Goal: Information Seeking & Learning: Learn about a topic

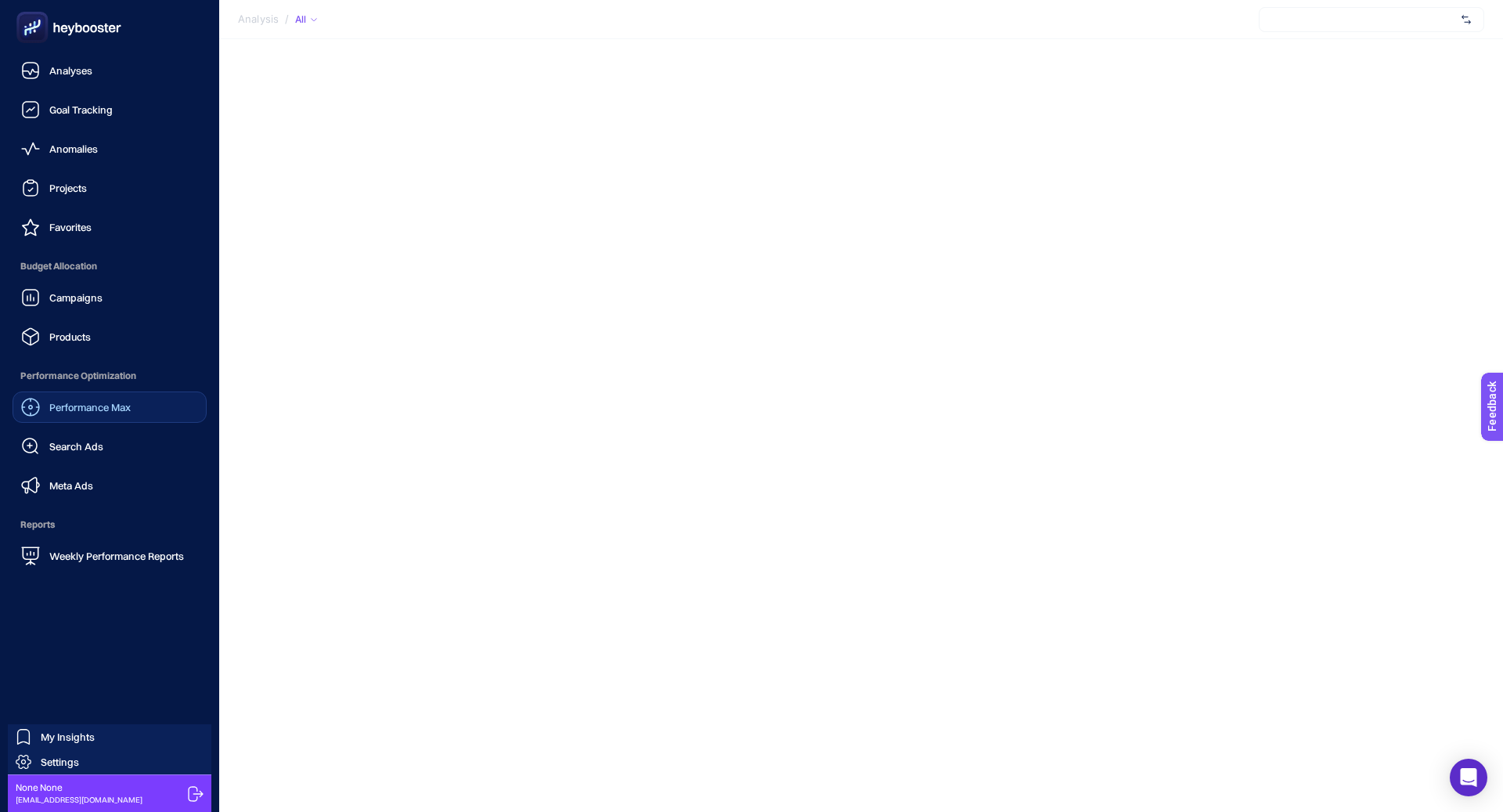
click at [54, 406] on span "Performance Max" at bounding box center [90, 407] width 82 height 13
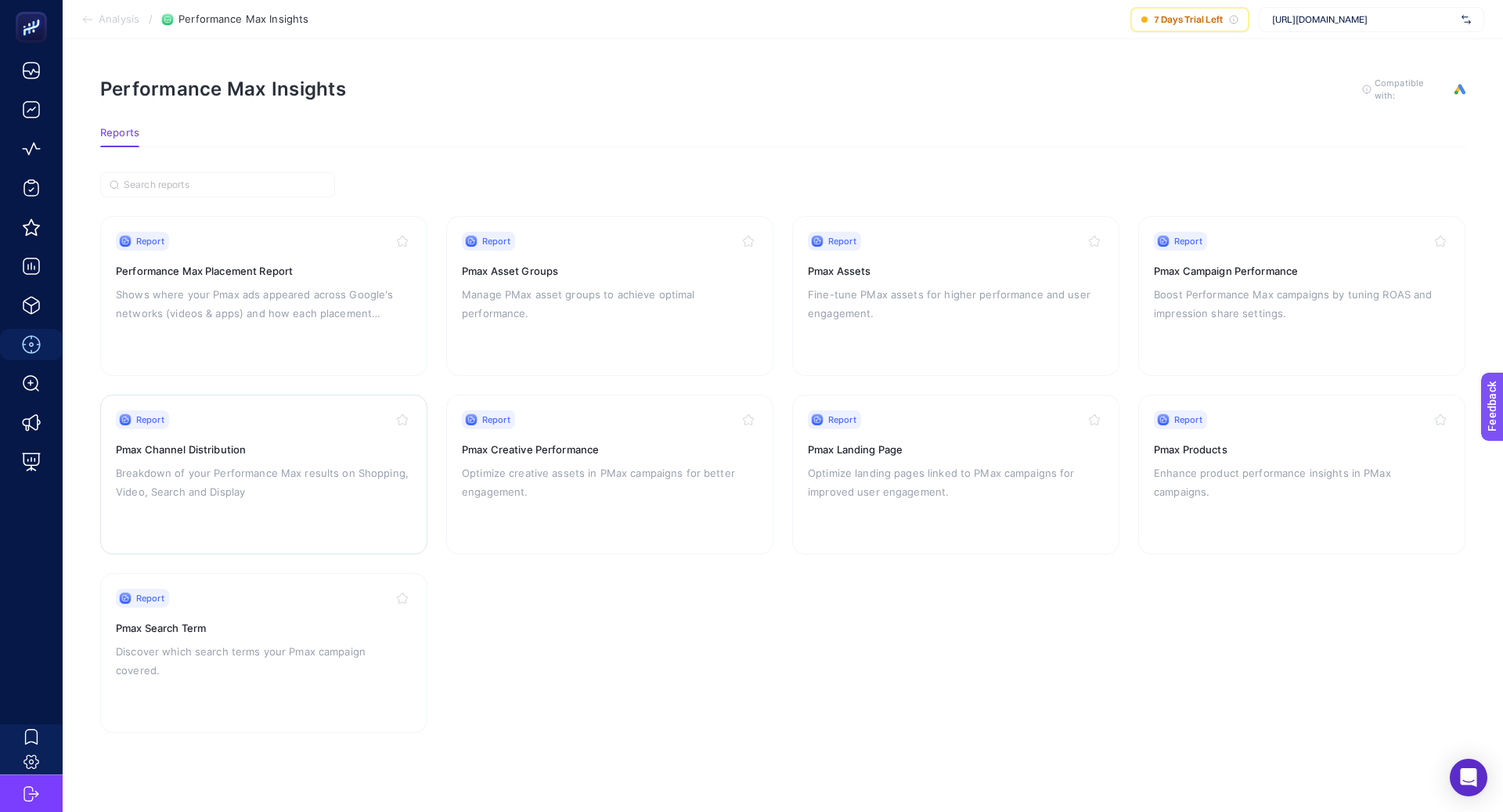
click at [331, 441] on h3 "Pmax Channel Distribution" at bounding box center [263, 449] width 296 height 16
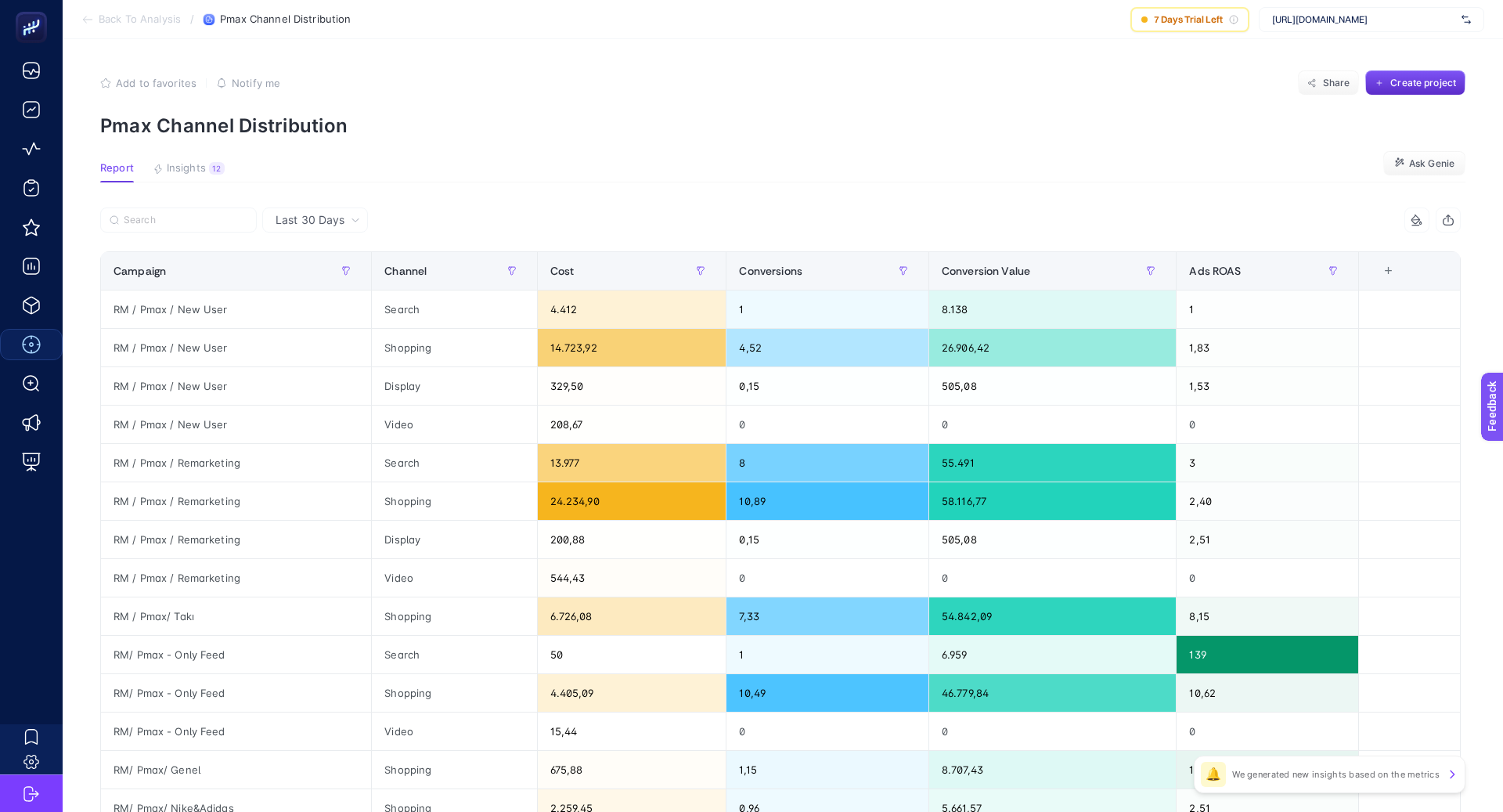
click at [1332, 22] on span "https://shopigo.com/" at bounding box center [1363, 19] width 184 height 13
type input "konya"
click at [1347, 56] on div "Konyalı Saat" at bounding box center [1372, 51] width 223 height 25
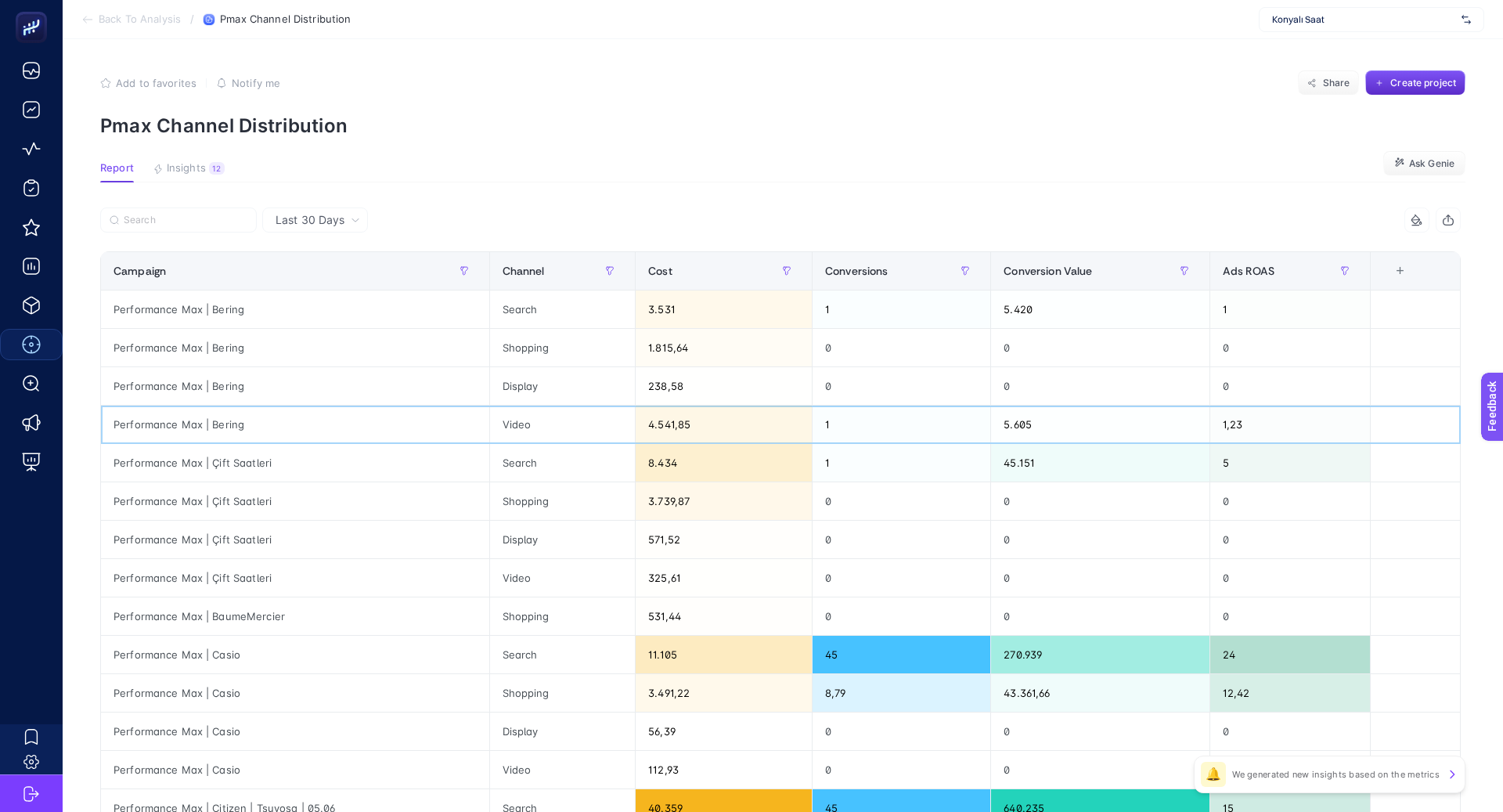
click at [651, 423] on div "4.541,85" at bounding box center [723, 423] width 176 height 38
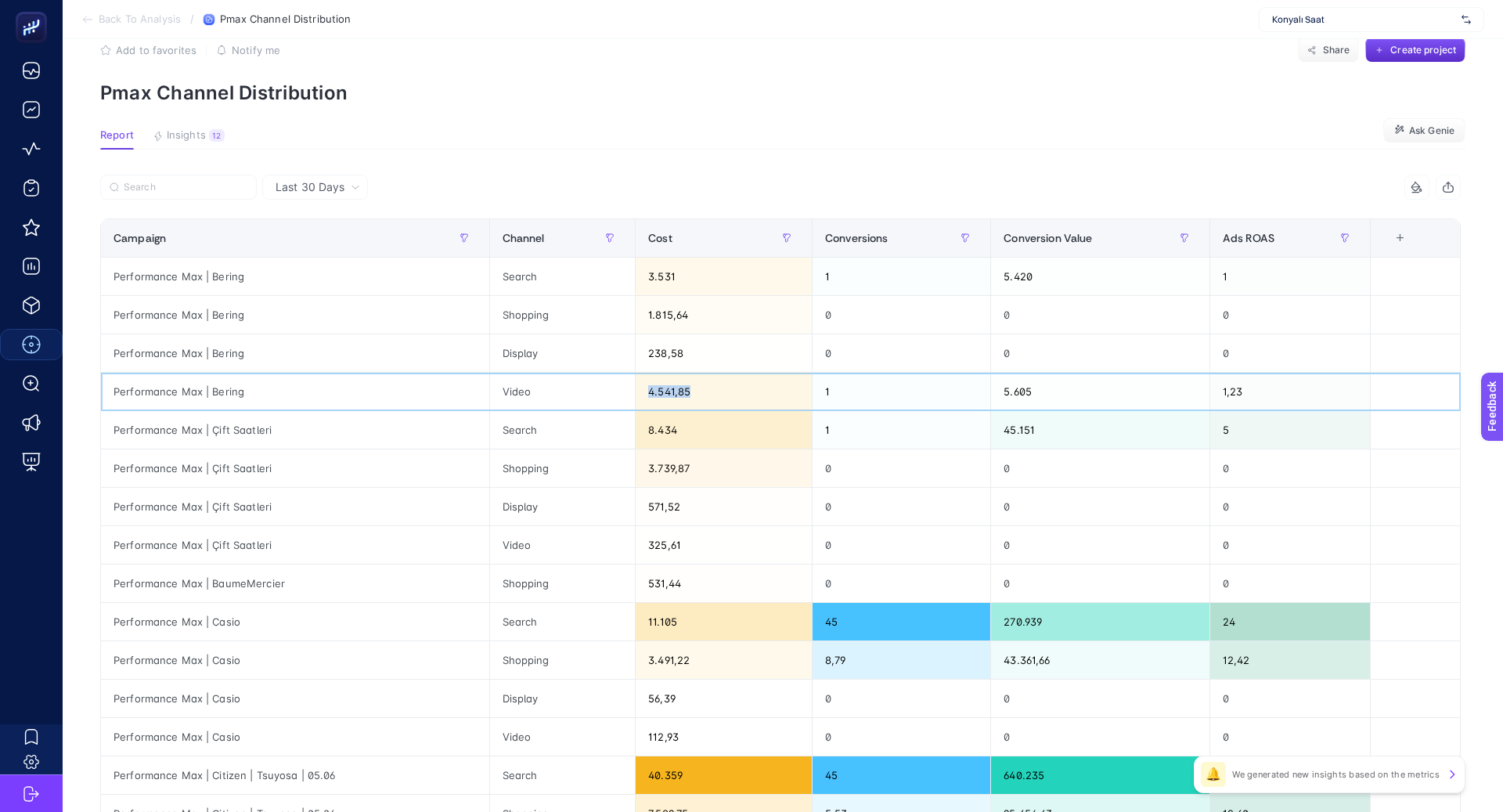
scroll to position [51, 0]
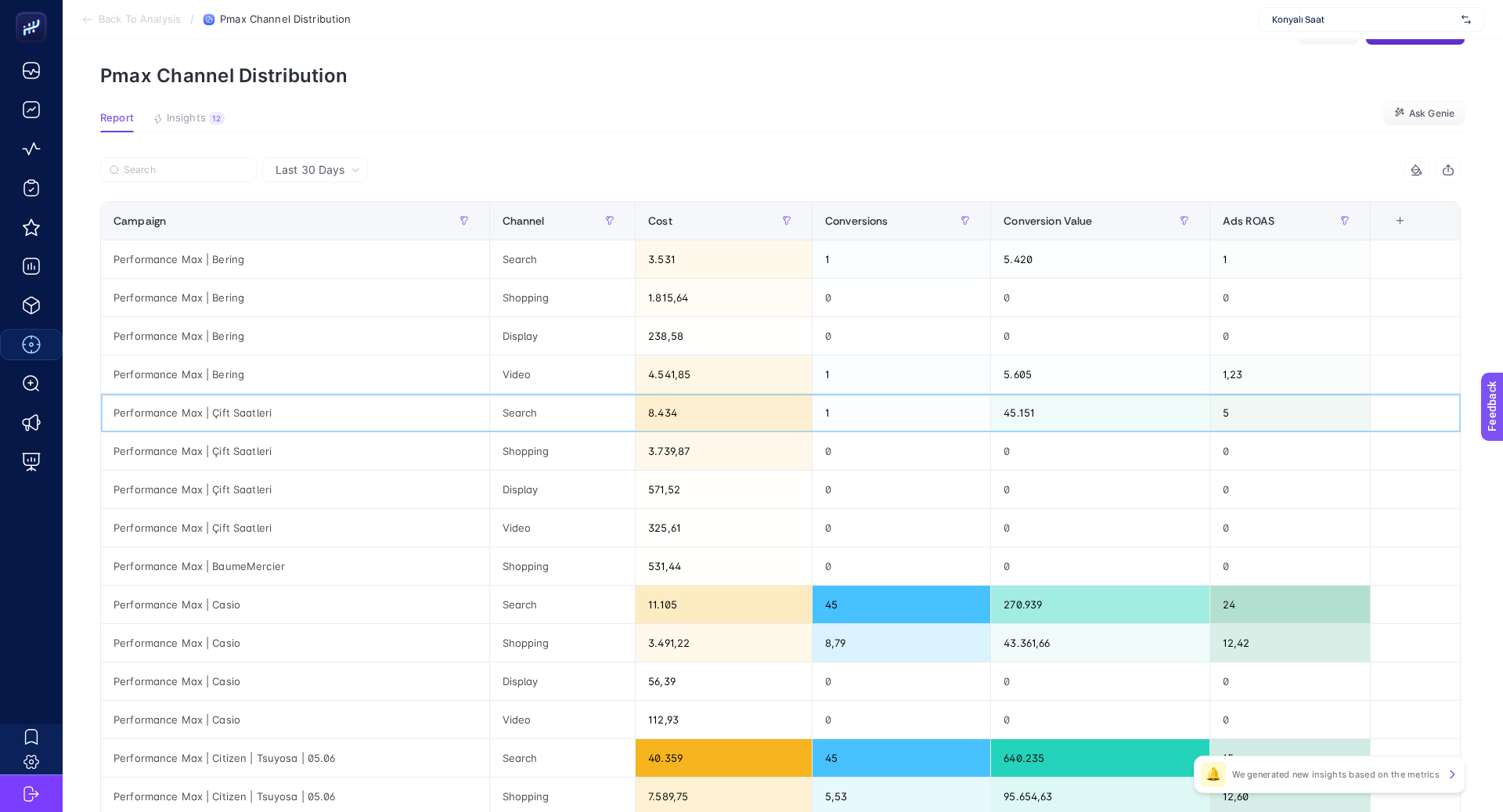
click at [241, 421] on div "Performance Max | Çift Saatleri" at bounding box center [295, 412] width 389 height 38
click at [236, 491] on div "Performance Max | Çift Saatleri" at bounding box center [295, 489] width 389 height 38
click at [246, 454] on div "Performance Max | Çift Saatleri" at bounding box center [295, 451] width 389 height 38
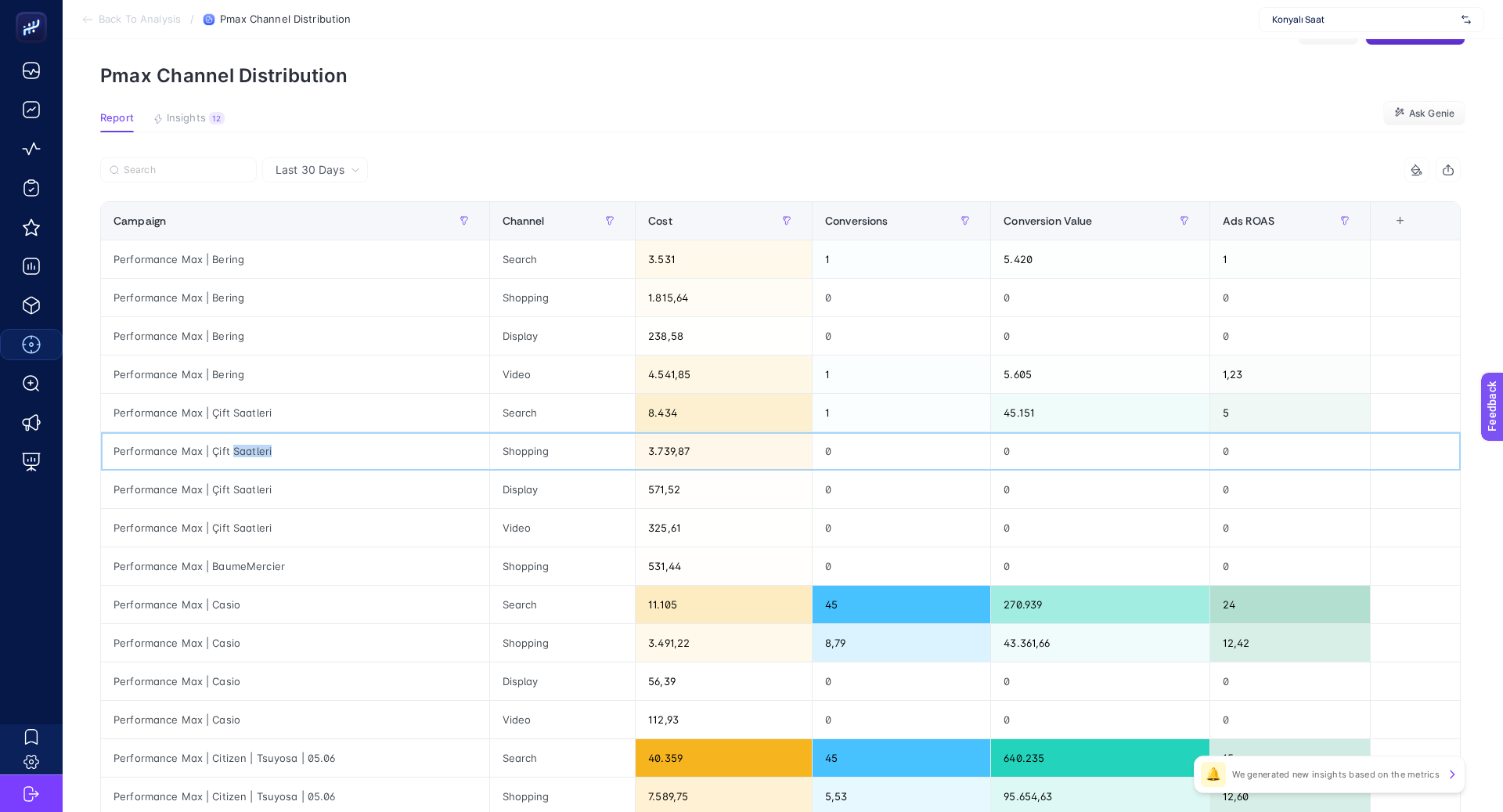
click at [246, 454] on div "Performance Max | Çift Saatleri" at bounding box center [295, 451] width 389 height 38
click at [248, 413] on div "Performance Max | Çift Saatleri" at bounding box center [295, 412] width 389 height 38
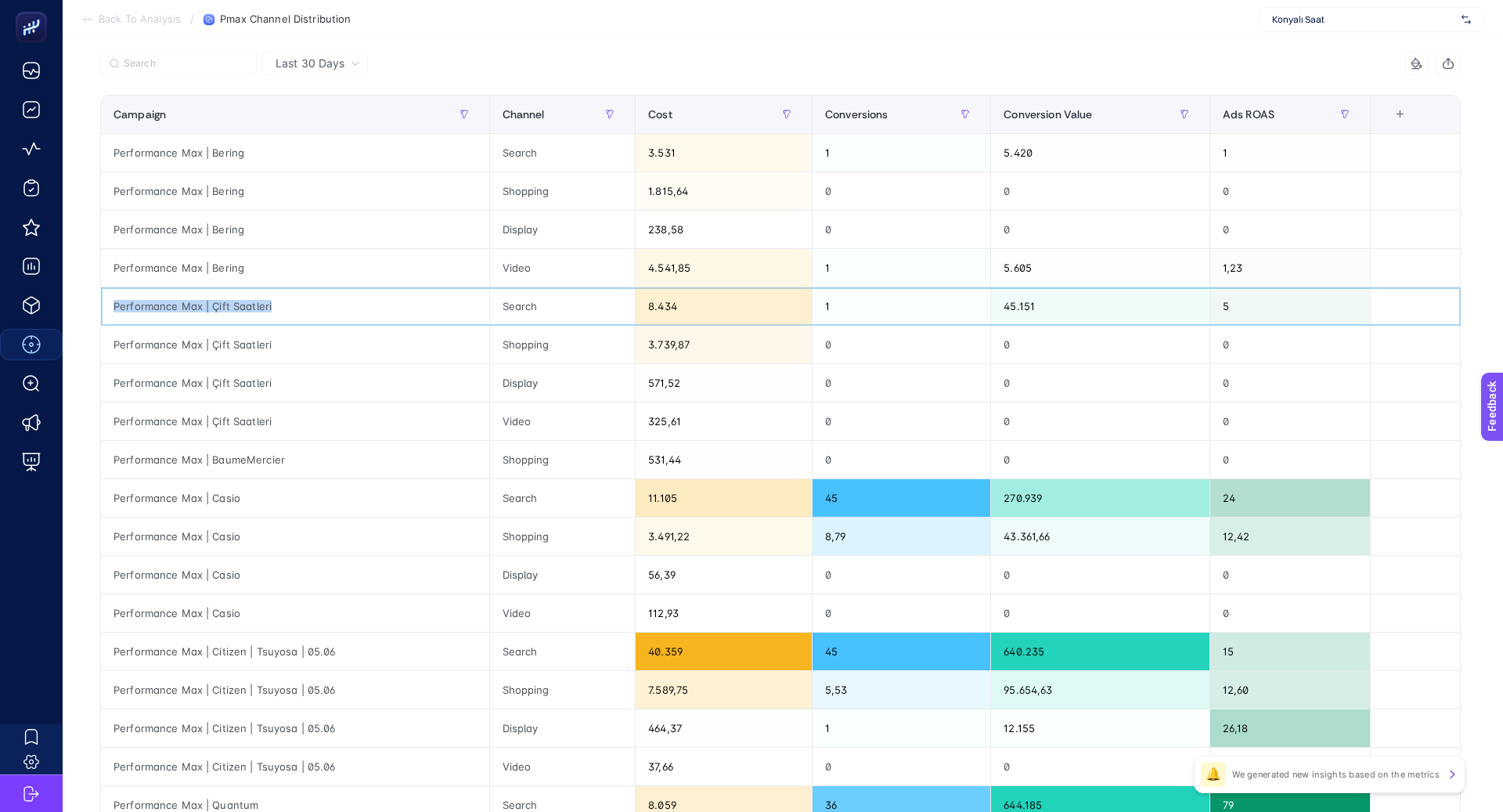
scroll to position [169, 0]
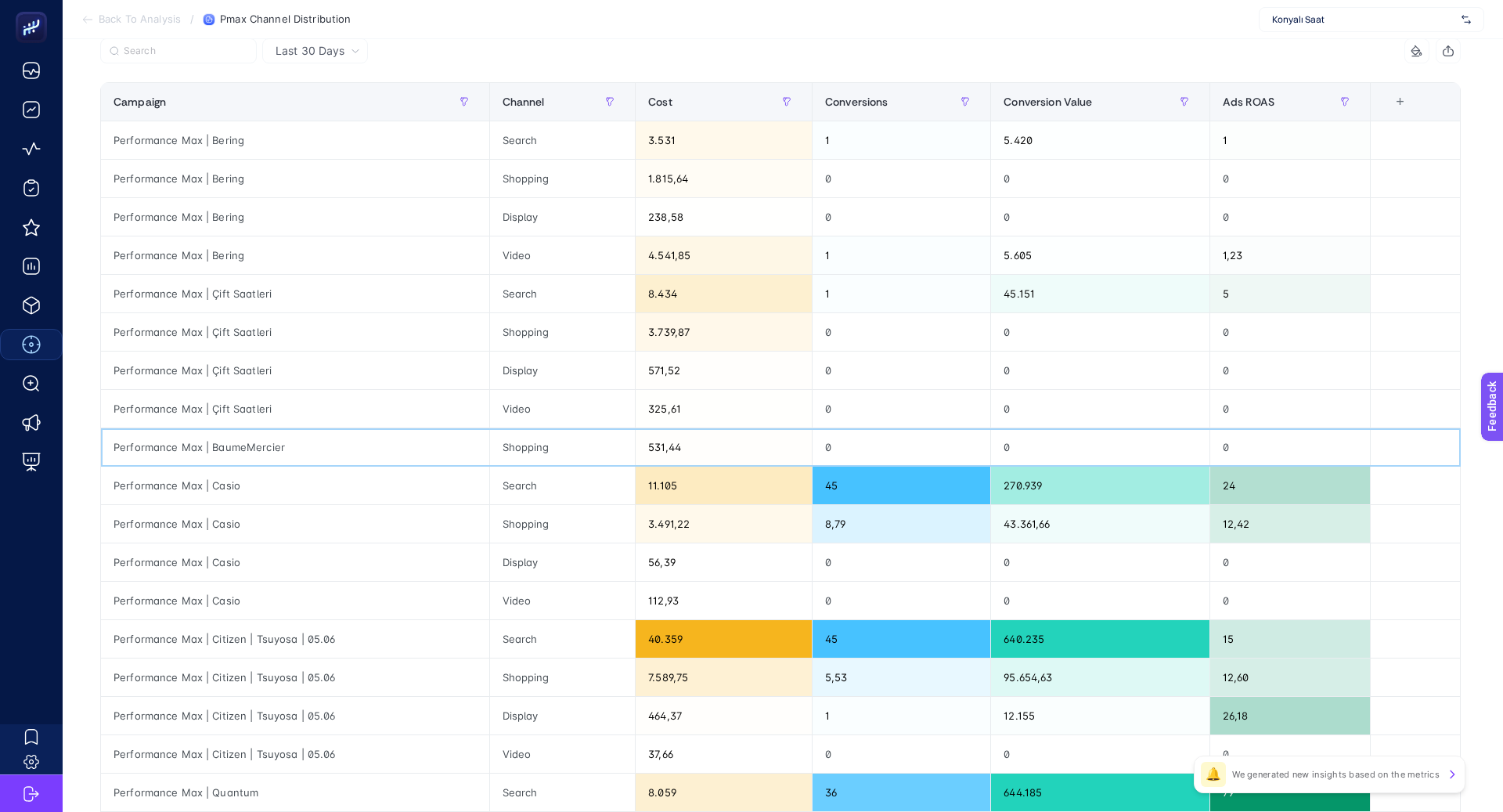
click at [239, 437] on div "Performance Max | BaumeMercier" at bounding box center [295, 447] width 389 height 38
click at [239, 441] on div "Performance Max | BaumeMercier" at bounding box center [295, 447] width 389 height 38
click at [239, 442] on div "Performance Max | BaumeMercier" at bounding box center [295, 447] width 389 height 38
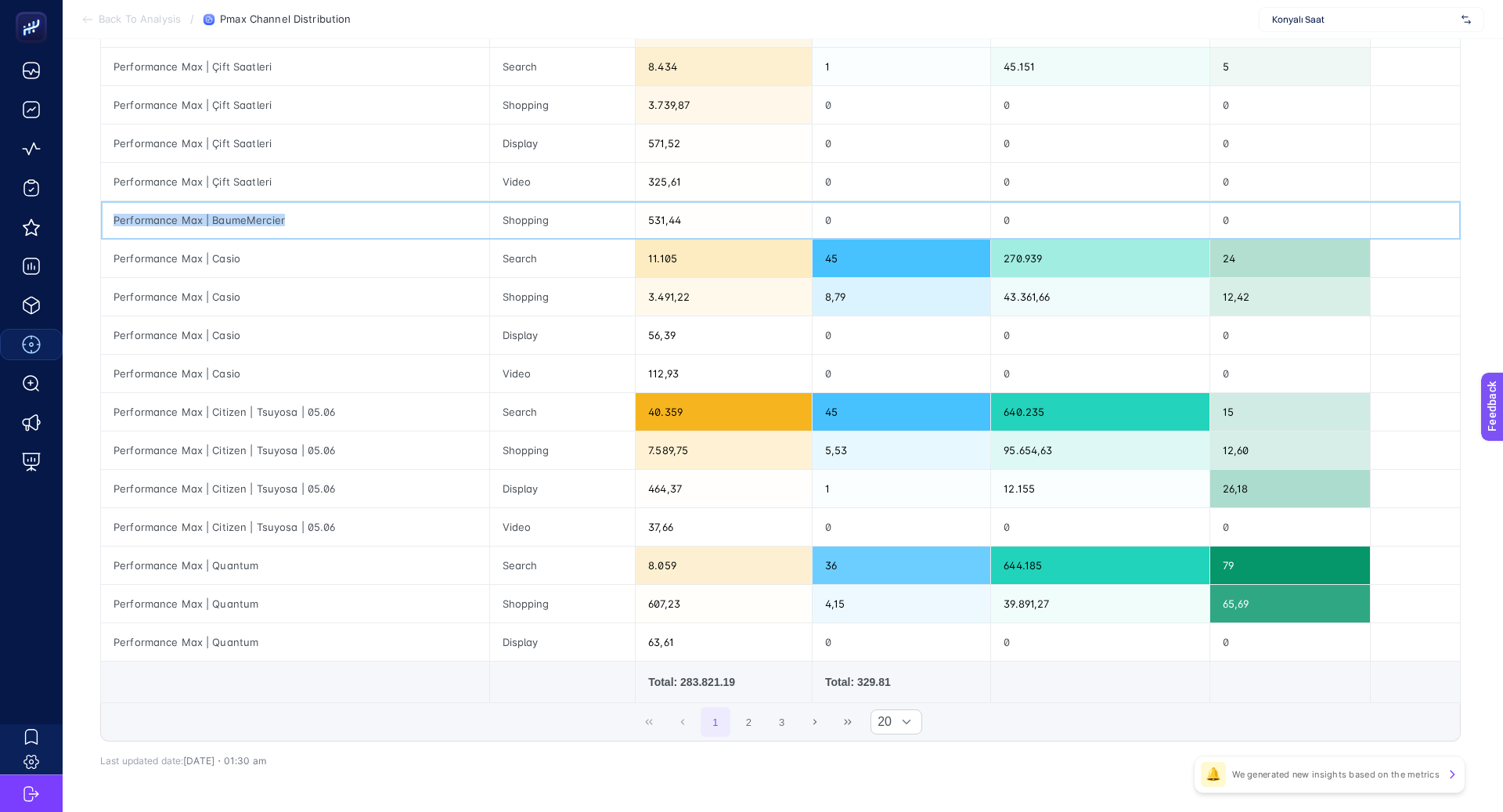
scroll to position [399, 0]
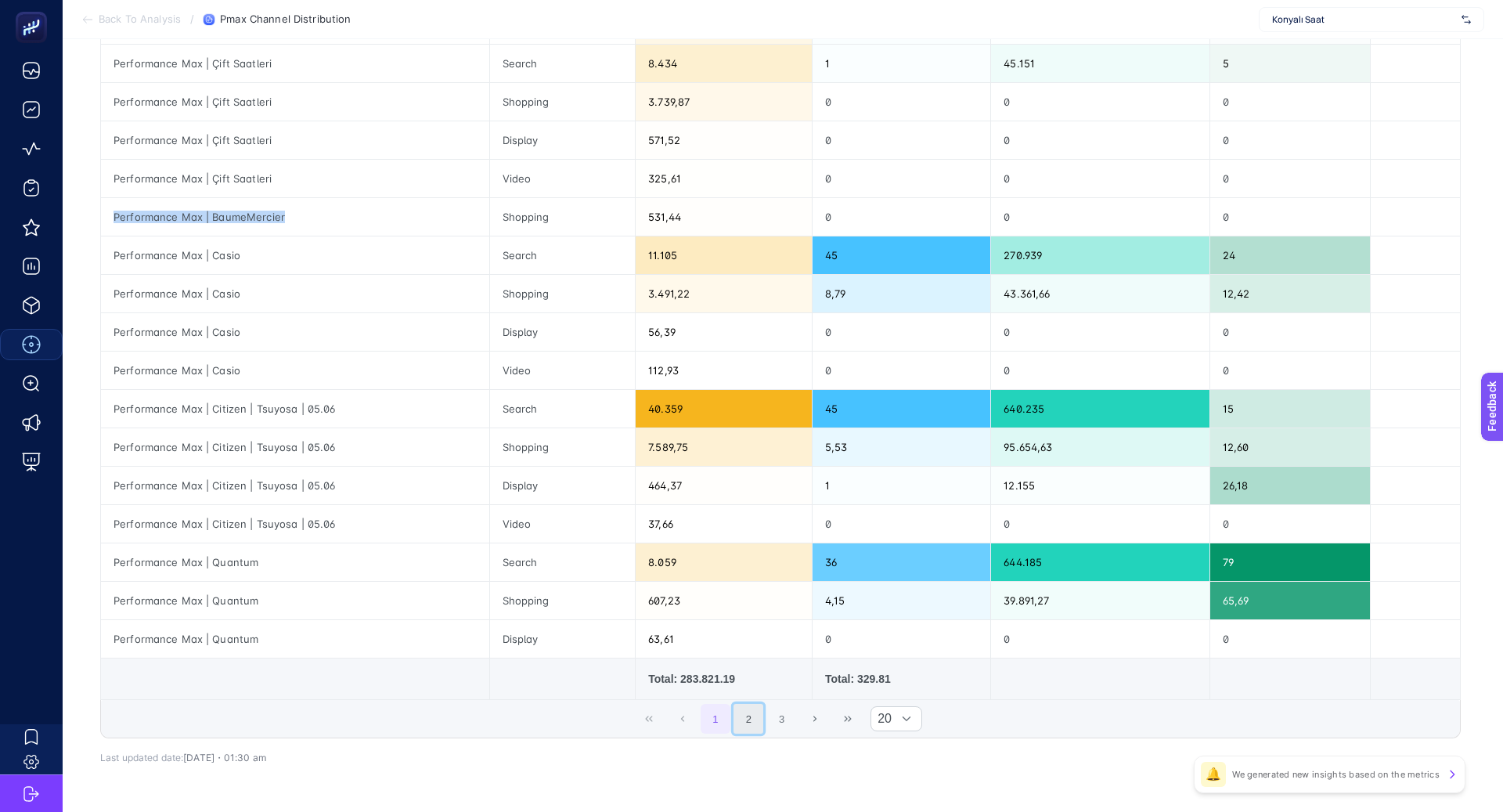
click at [753, 712] on button "2" at bounding box center [748, 718] width 30 height 30
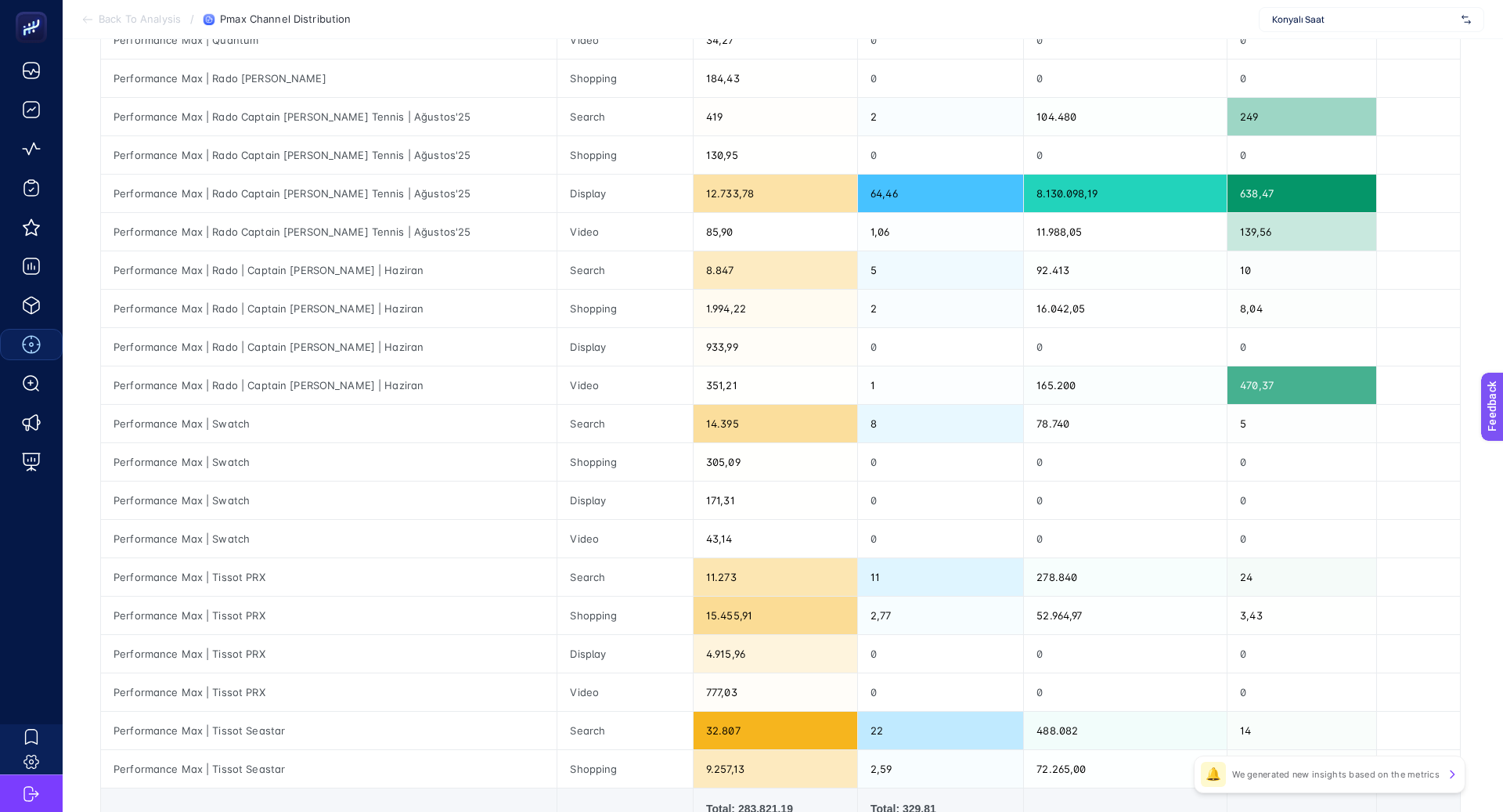
scroll to position [217, 0]
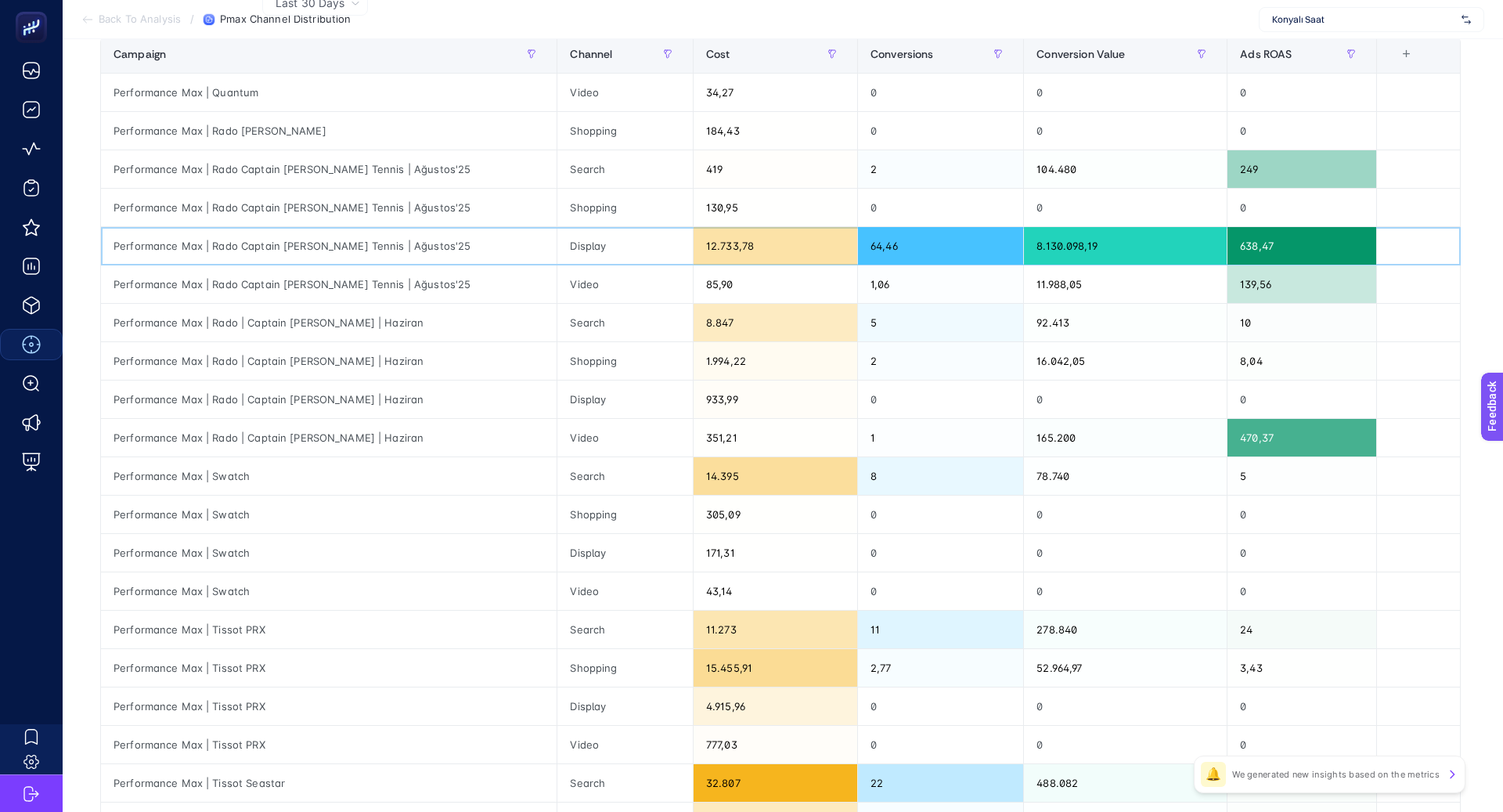
click at [328, 241] on div "Performance Max | Rado Captain Cook Tennis | Ağustos'25" at bounding box center [328, 246] width 456 height 38
click at [326, 323] on div "Performance Max | Rado | Captain Cook | Haziran" at bounding box center [328, 322] width 456 height 38
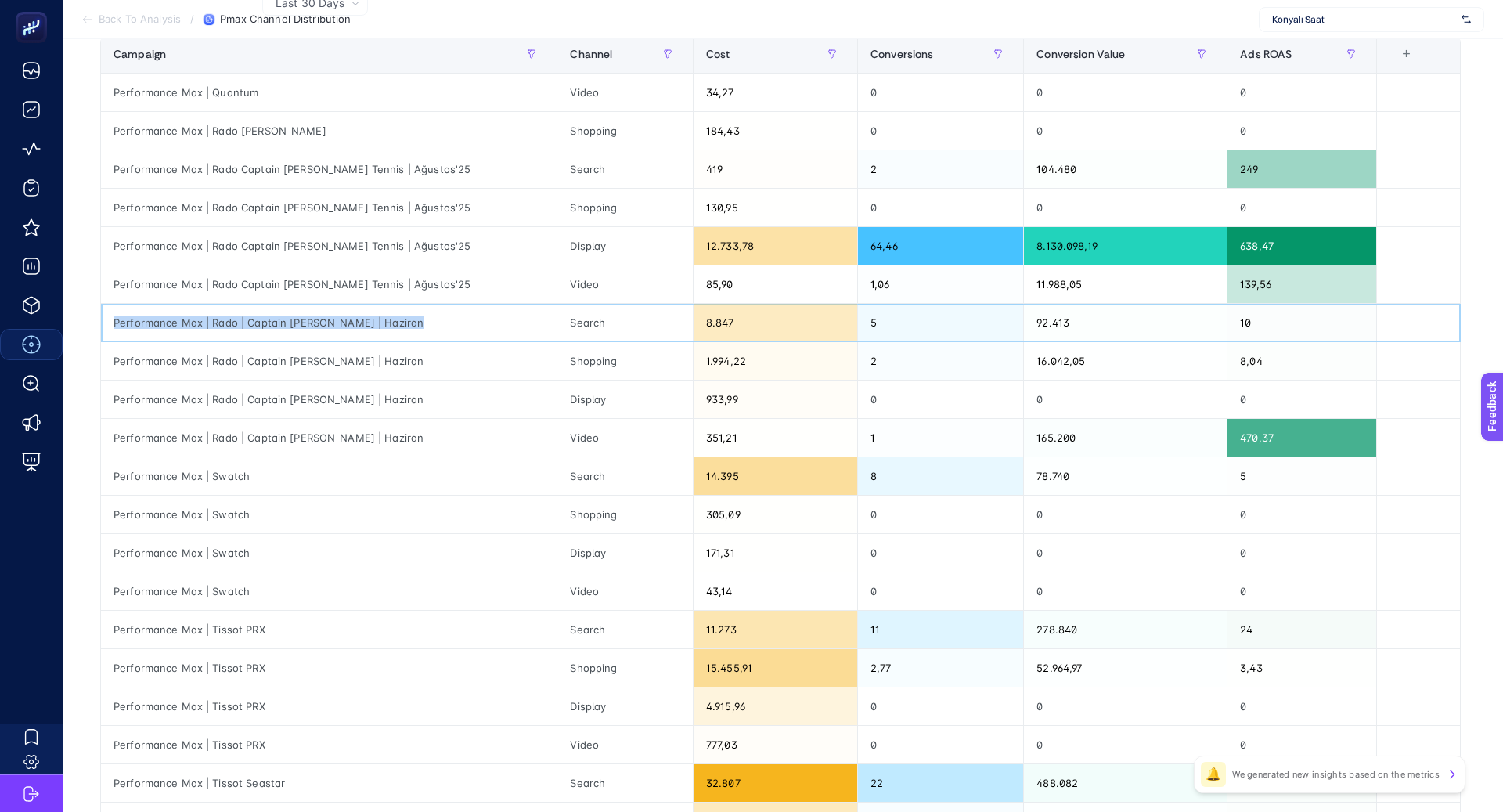
click at [326, 323] on div "Performance Max | Rado | Captain Cook | Haziran" at bounding box center [328, 322] width 456 height 38
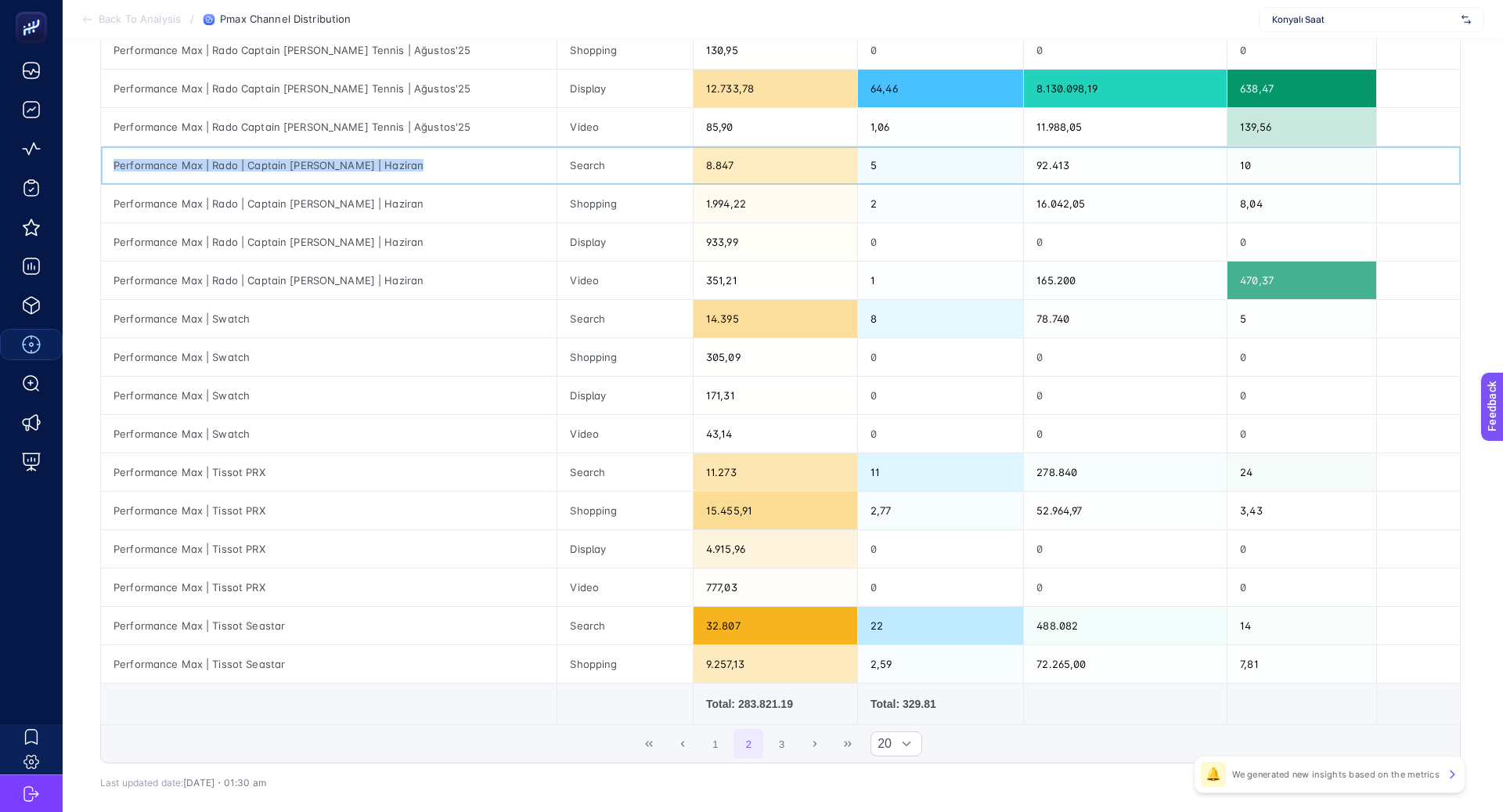
scroll to position [377, 0]
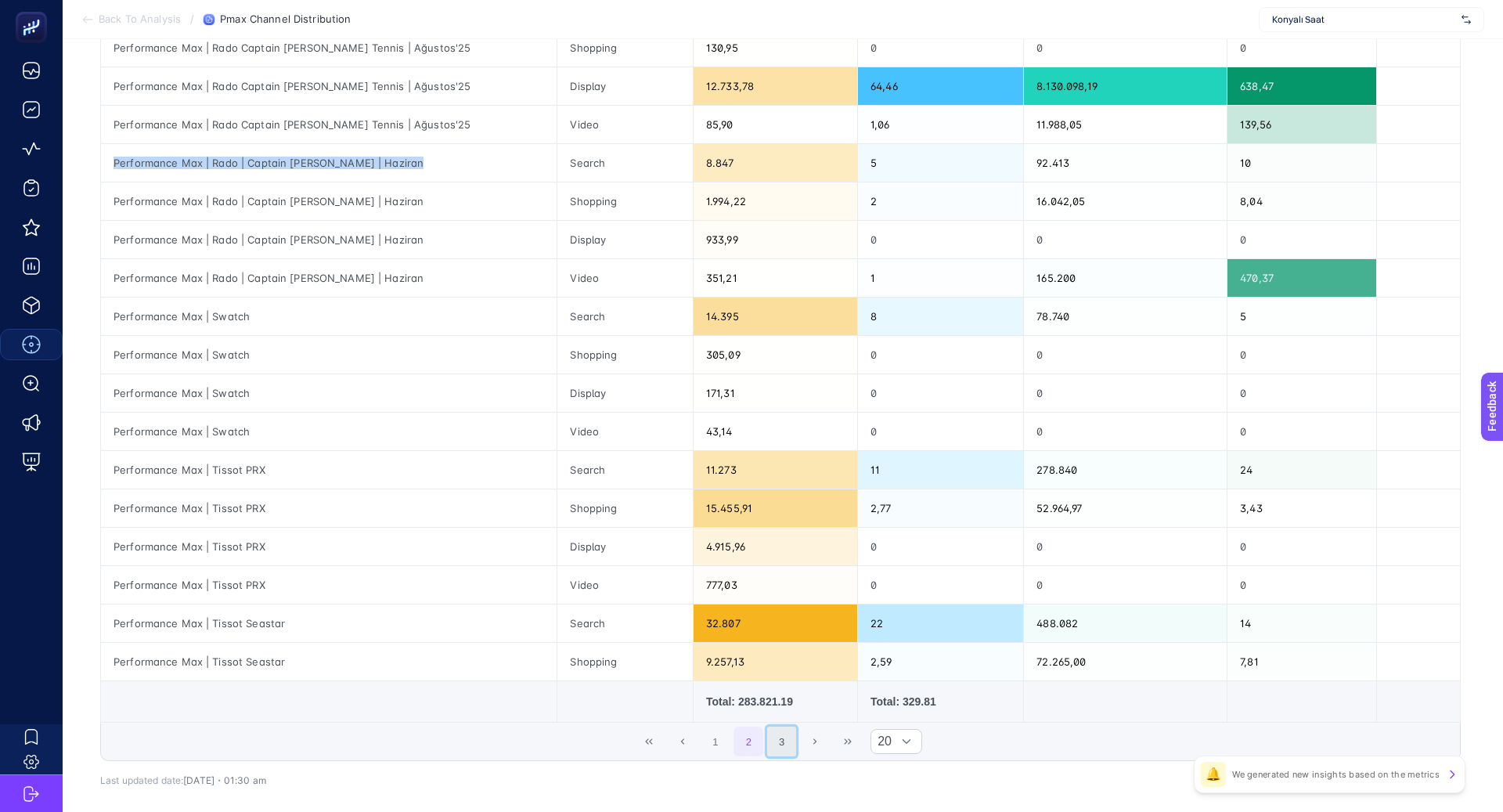
click at [778, 739] on button "3" at bounding box center [782, 741] width 30 height 30
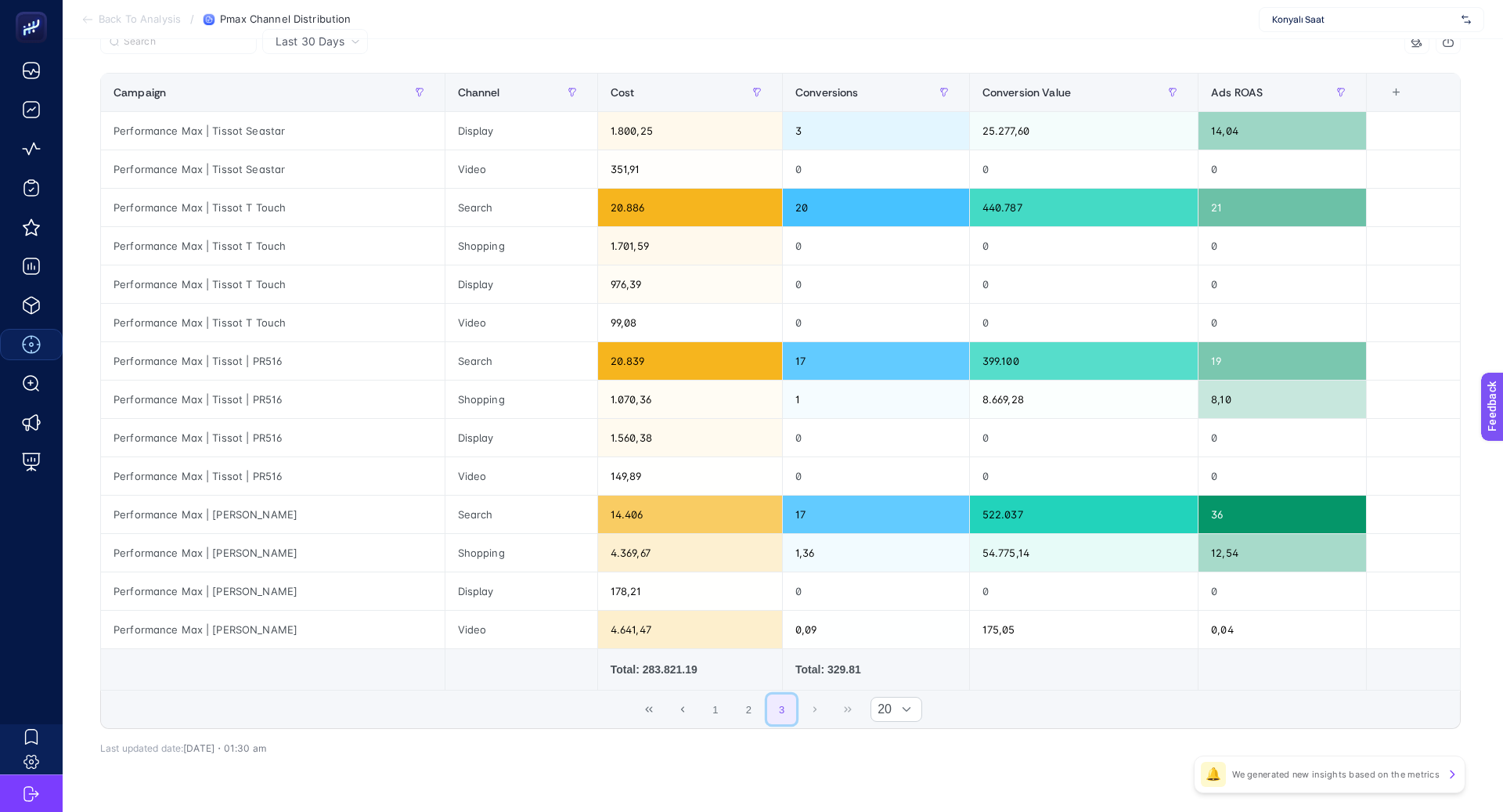
scroll to position [0, 0]
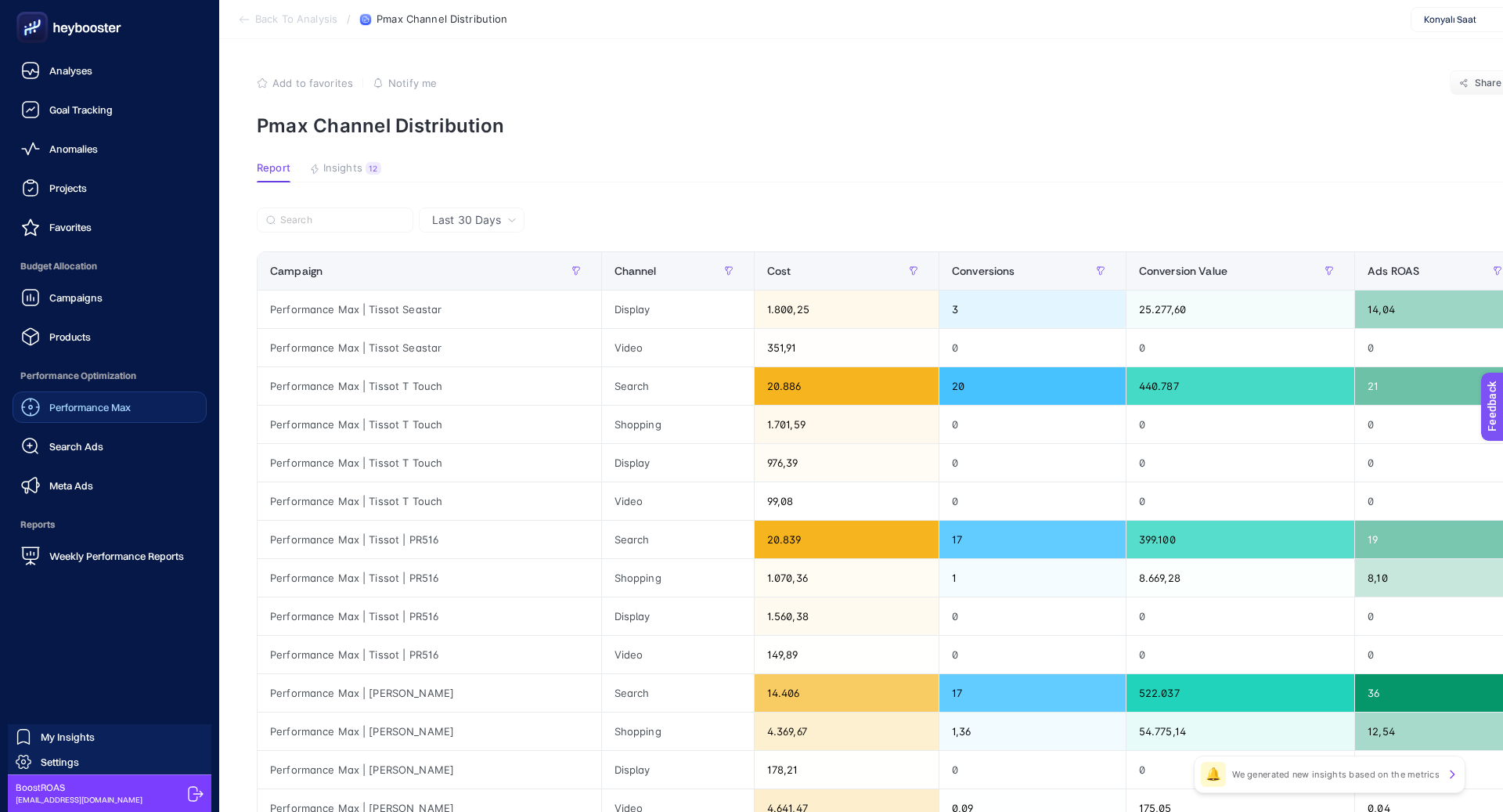
click at [85, 397] on div "Performance Max" at bounding box center [76, 406] width 110 height 18
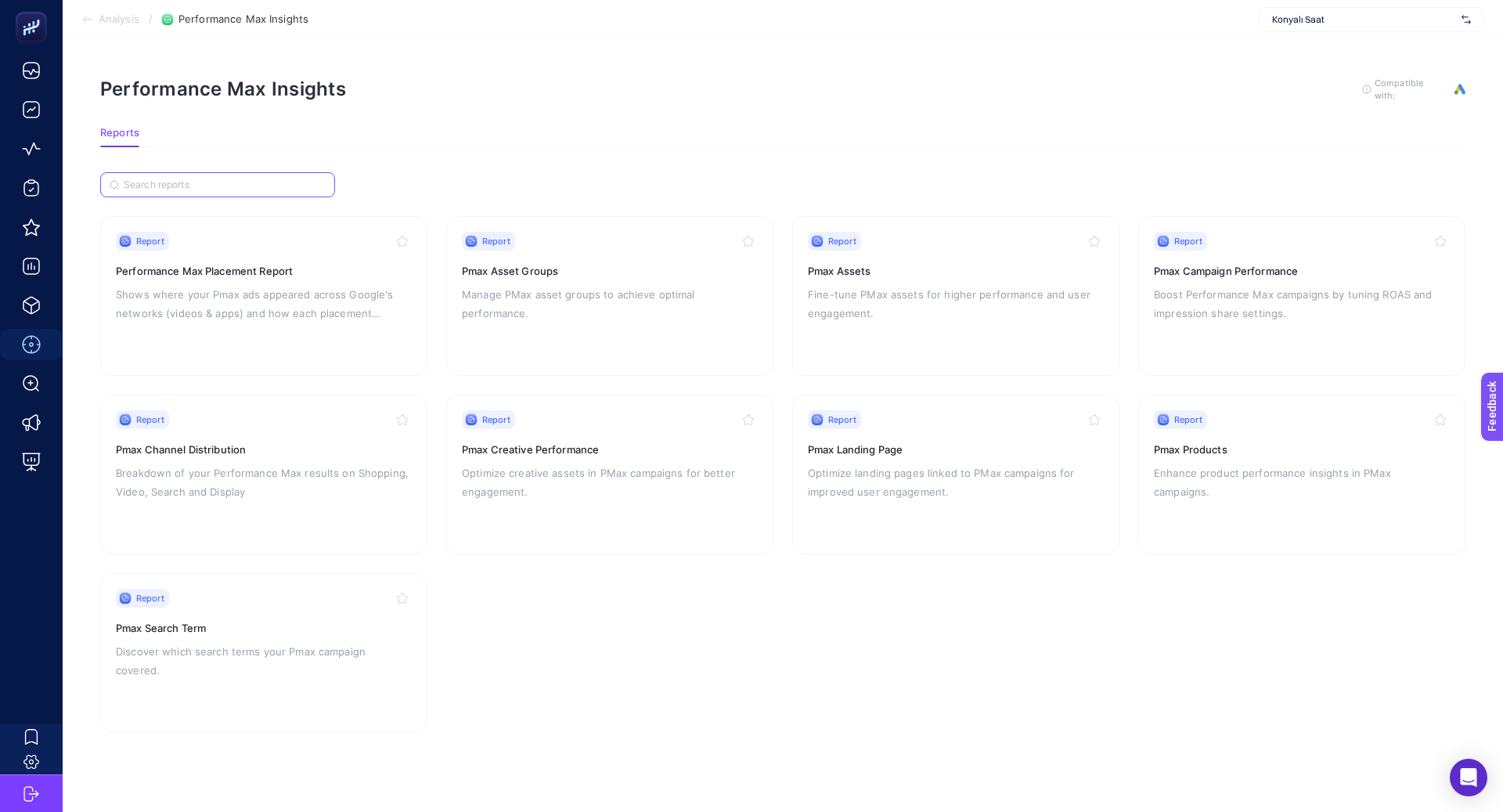
click at [276, 180] on input "Search" at bounding box center [224, 186] width 202 height 12
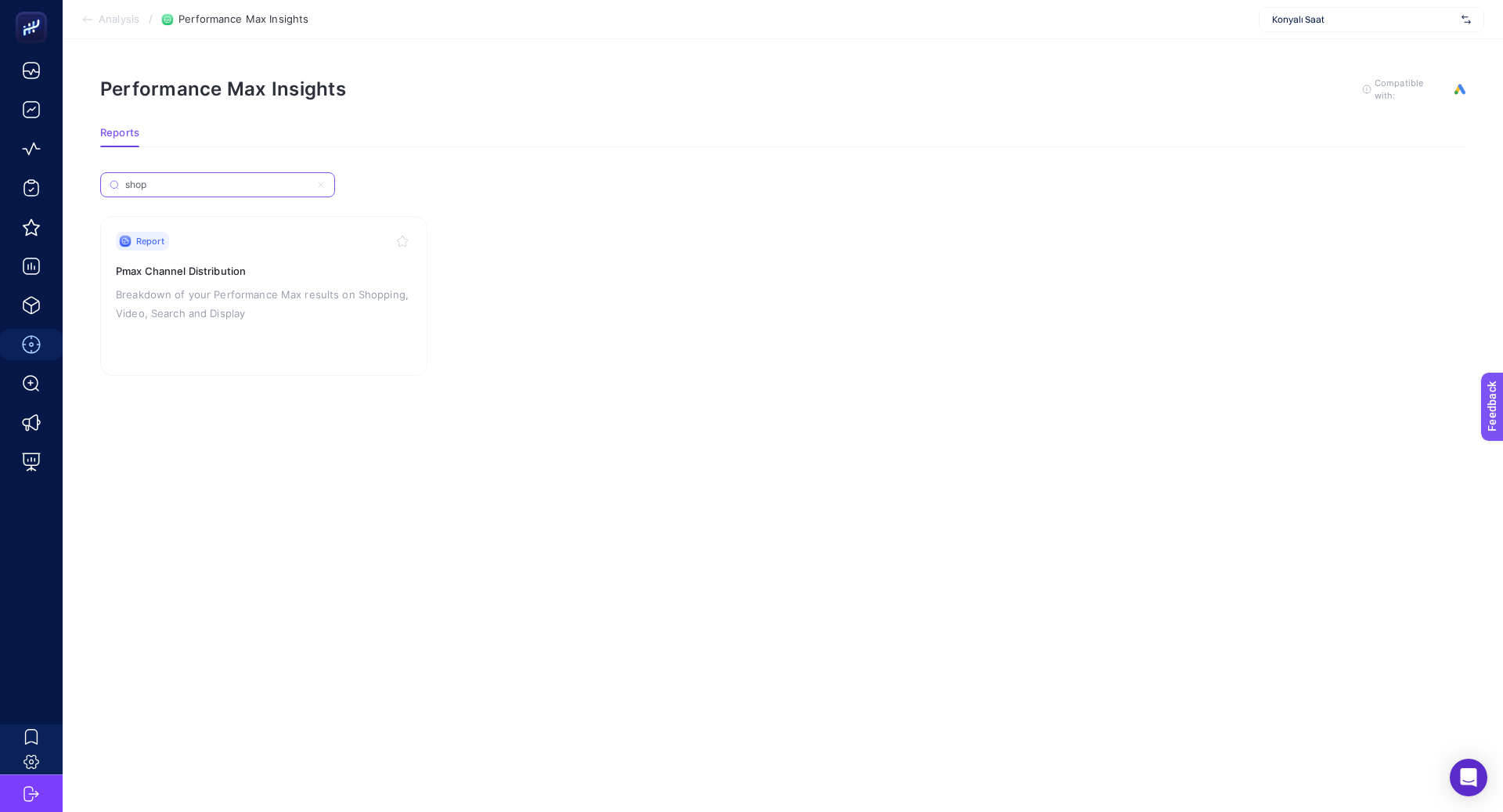
type input "shop"
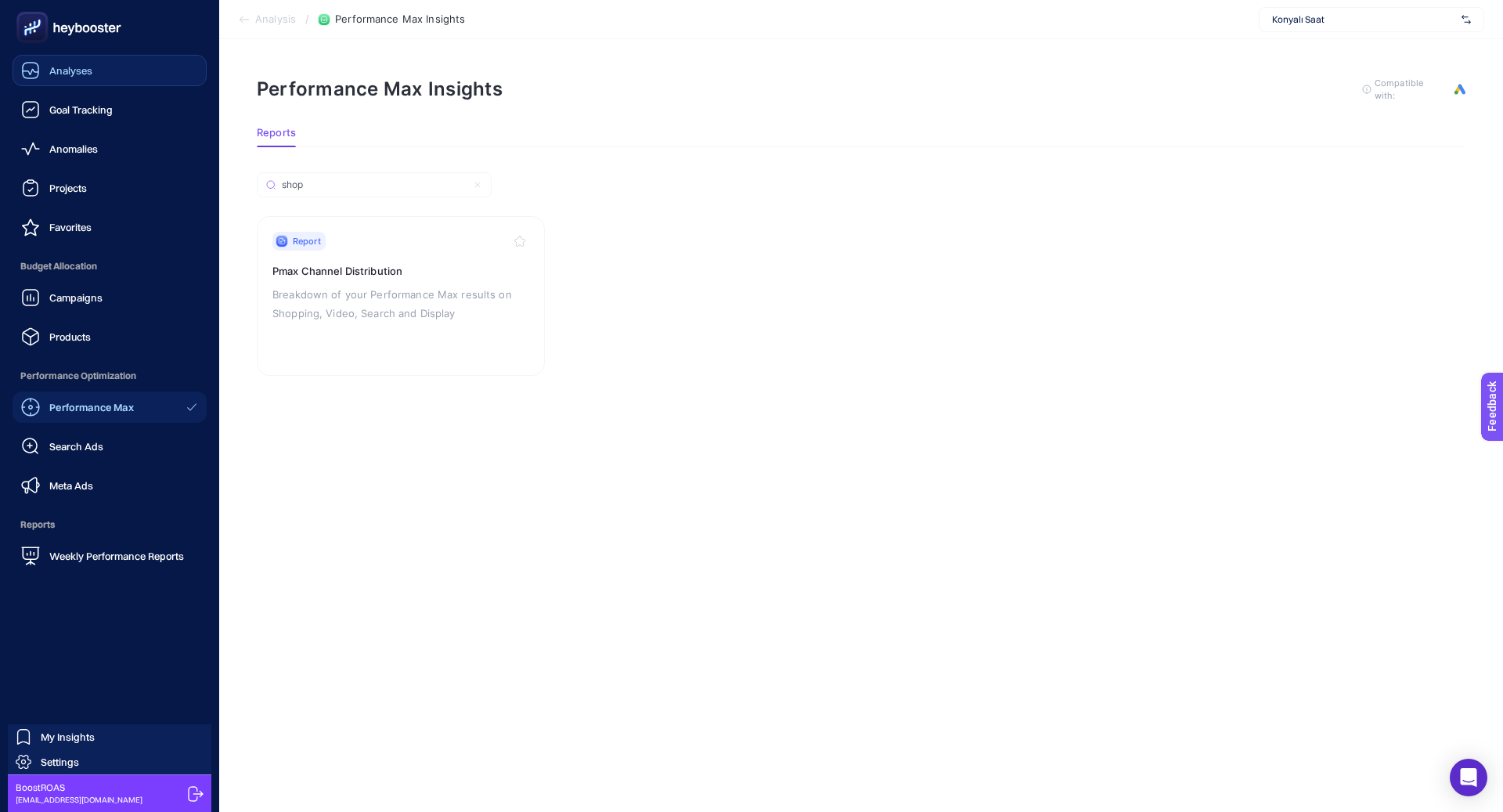
click at [37, 64] on icon at bounding box center [30, 70] width 16 height 16
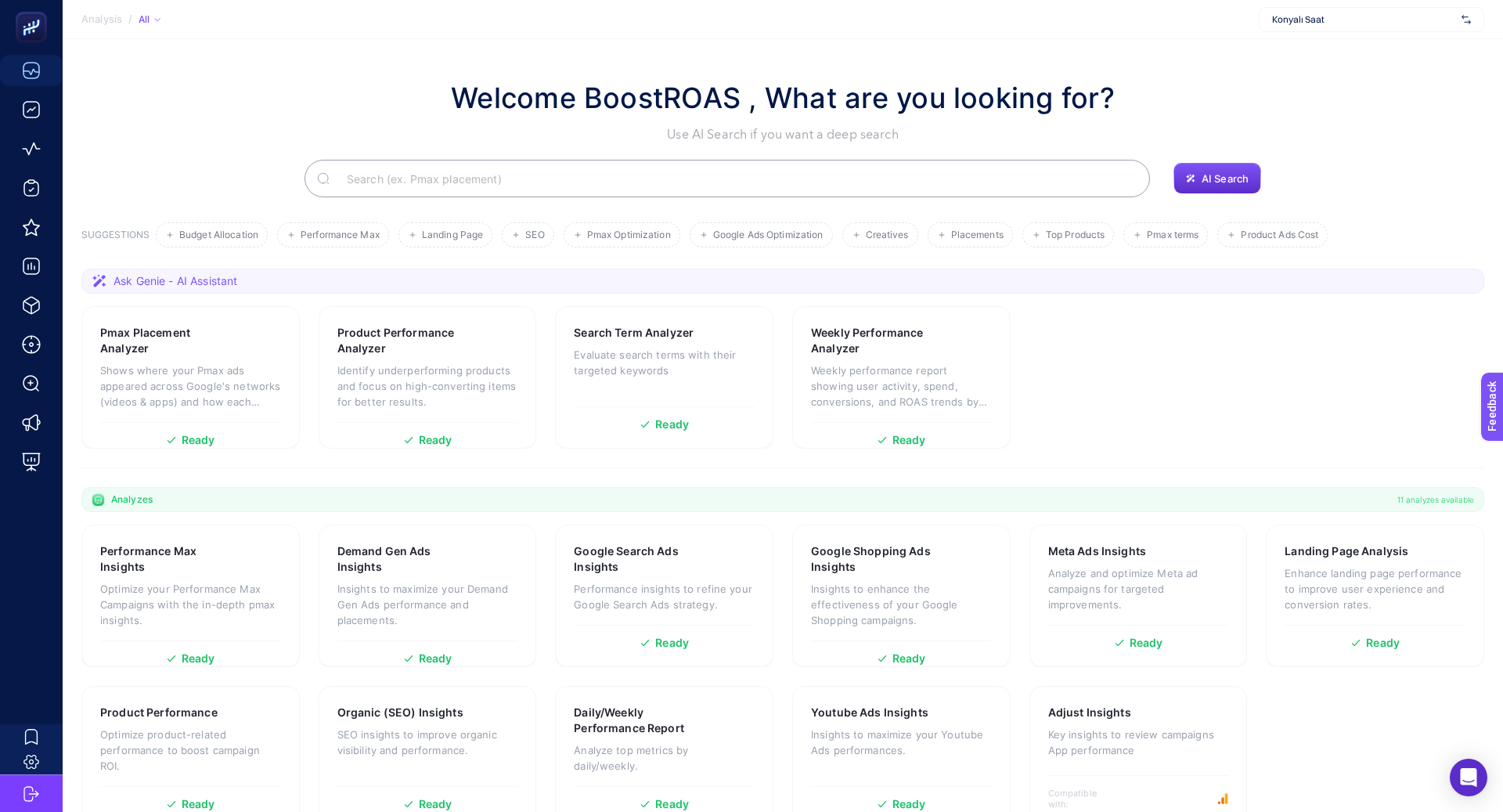
click at [504, 186] on input "Search" at bounding box center [735, 178] width 803 height 44
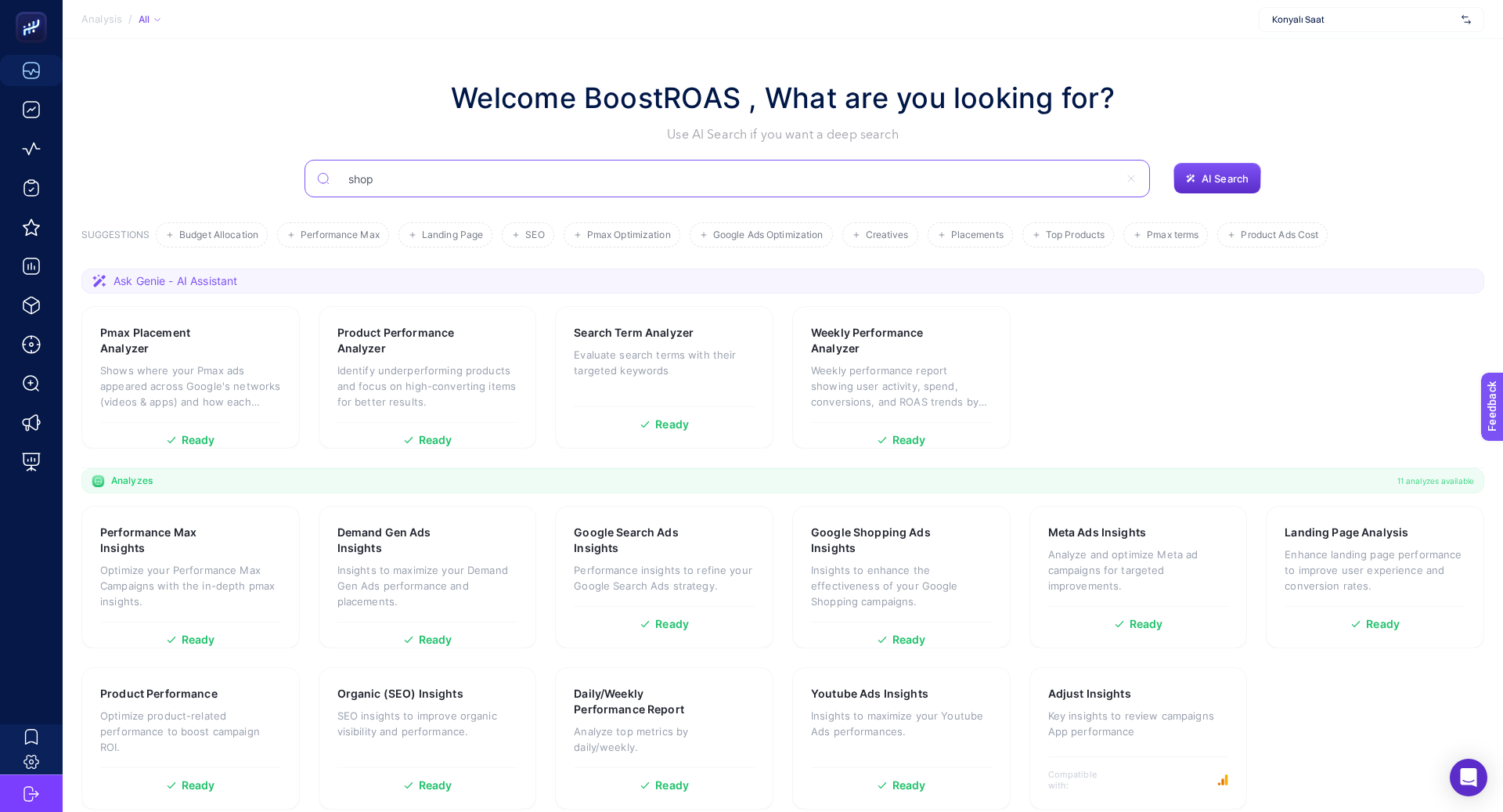
type input "shop"
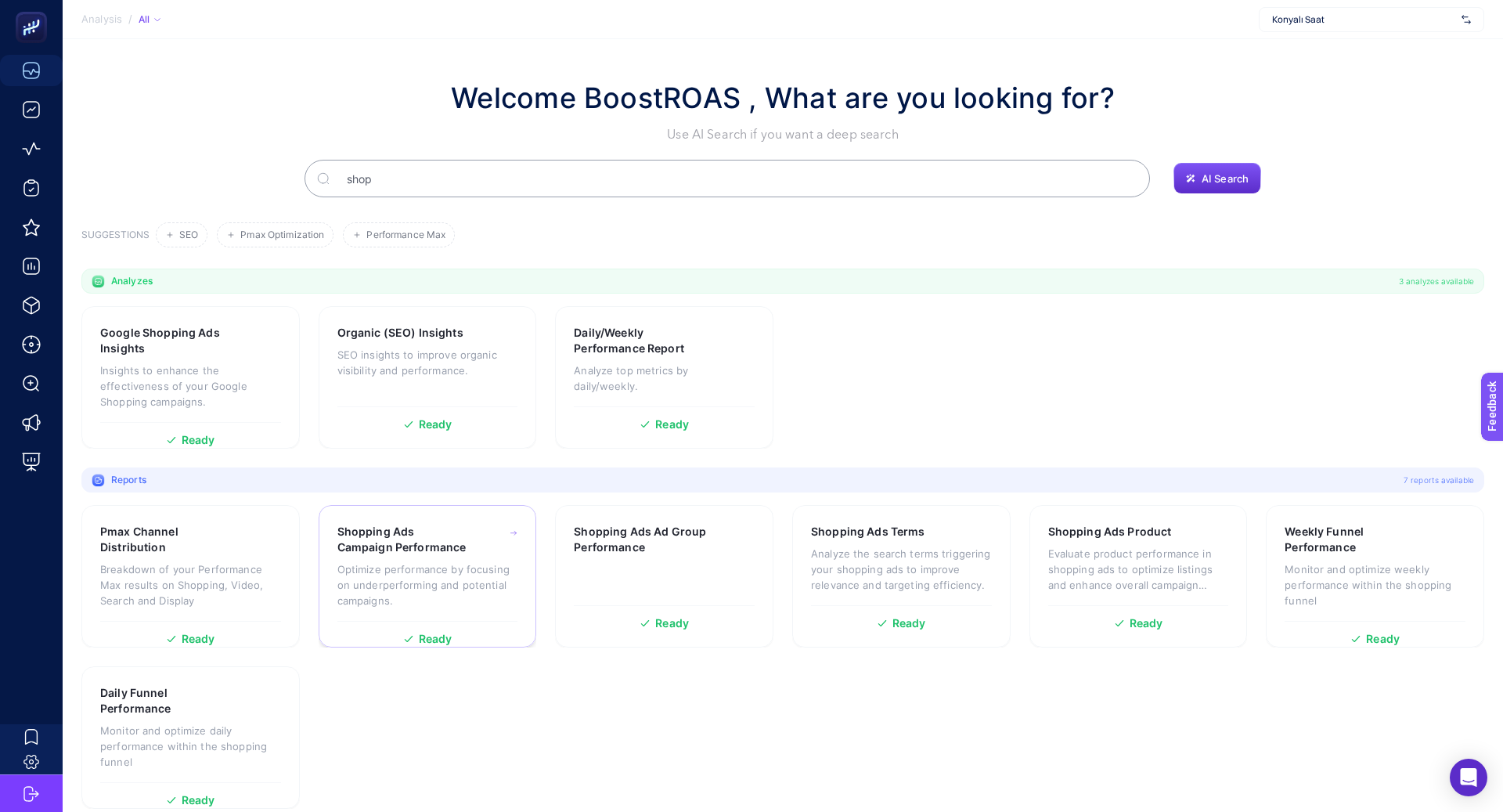
click at [490, 540] on div "Shopping Ads Campaign Performance" at bounding box center [427, 539] width 181 height 31
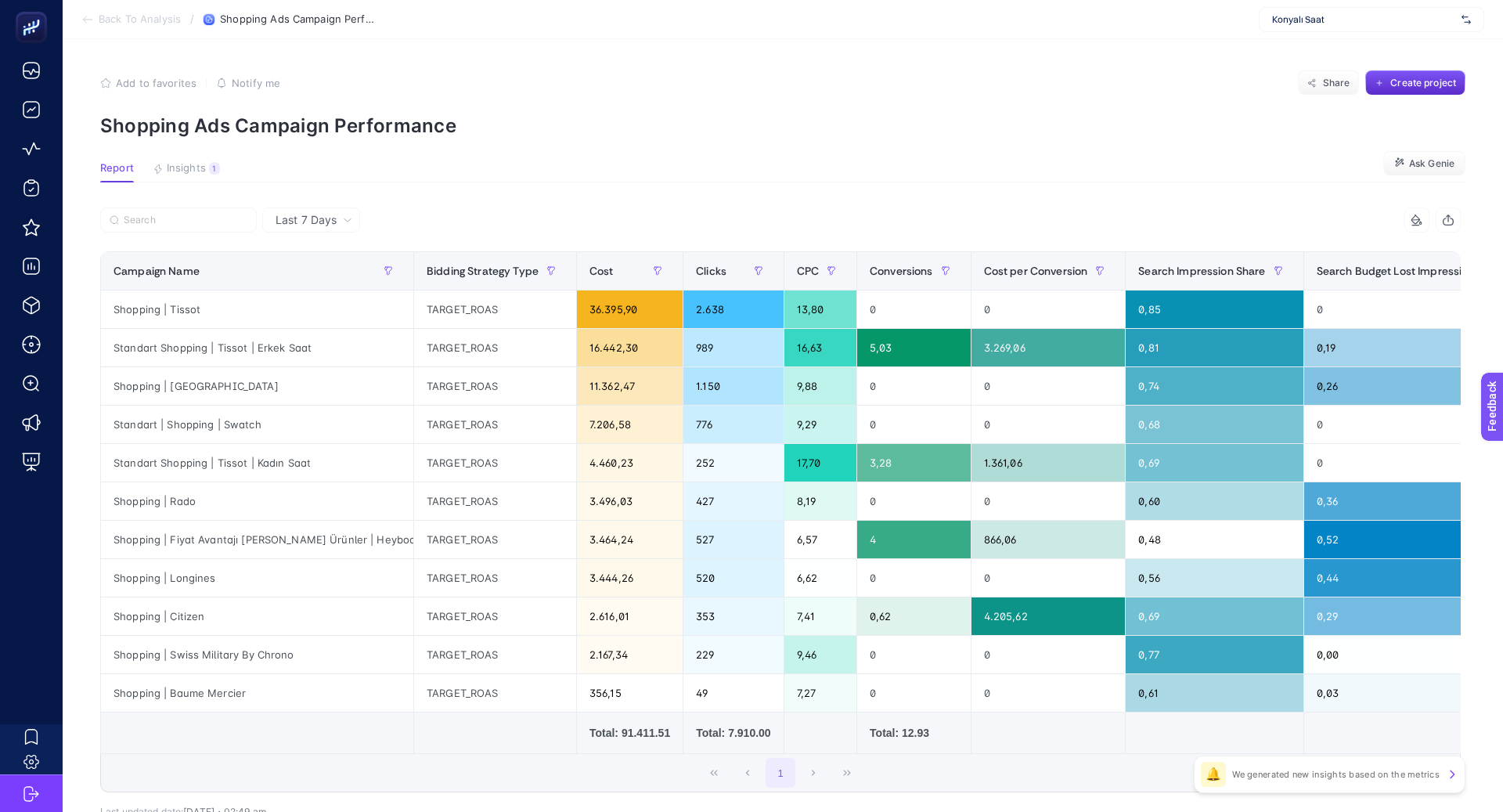
click at [330, 220] on span "Last 7 Days" at bounding box center [306, 220] width 61 height 16
click at [335, 282] on li "Last 30 Days" at bounding box center [311, 281] width 88 height 28
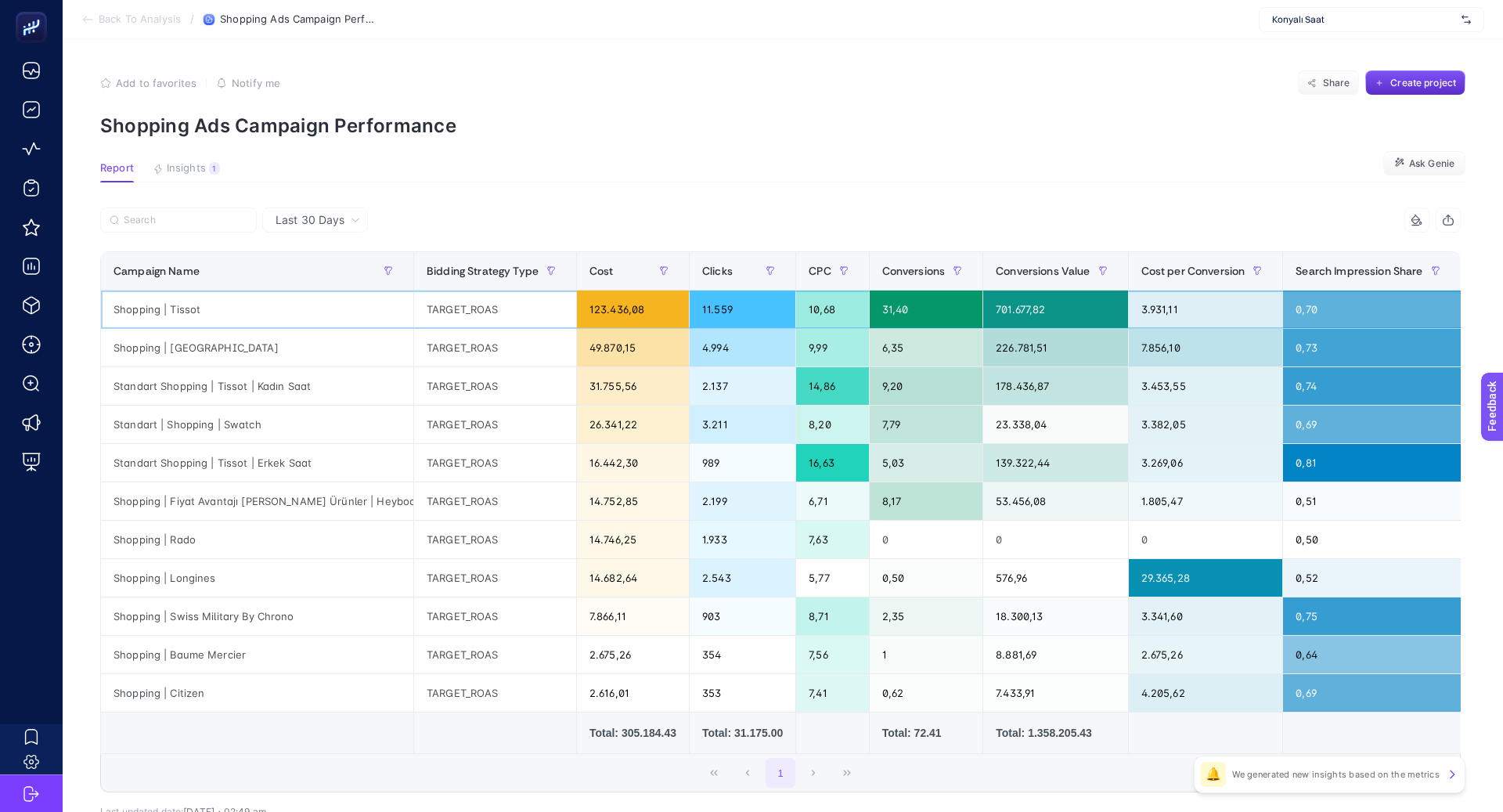
click at [179, 309] on div "Shopping | Tissot" at bounding box center [257, 309] width 313 height 38
click at [205, 346] on div "Shopping | [GEOGRAPHIC_DATA]" at bounding box center [257, 347] width 313 height 38
click at [205, 347] on div "Shopping | [GEOGRAPHIC_DATA]" at bounding box center [257, 347] width 313 height 38
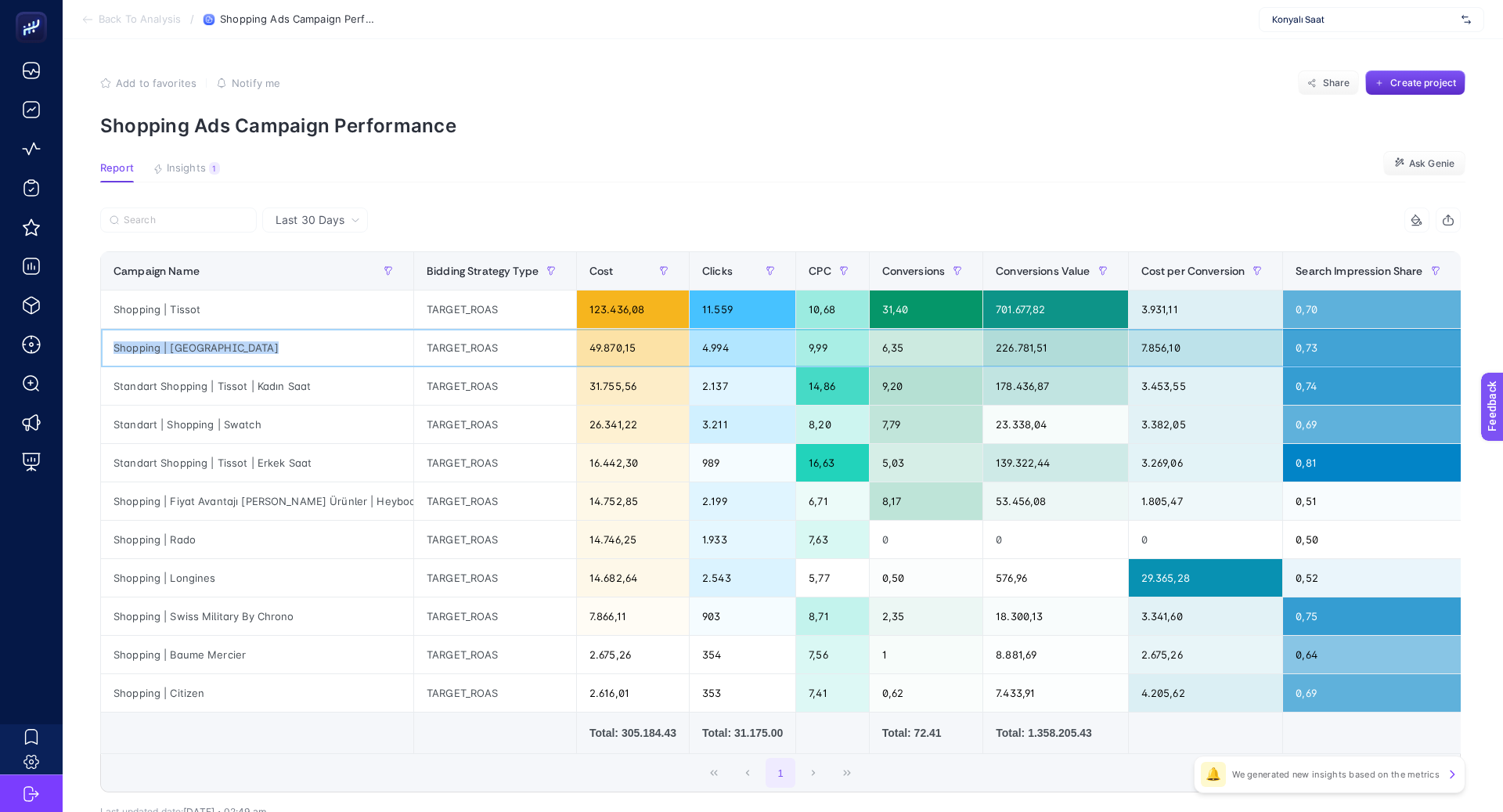
click at [205, 347] on div "Shopping | [GEOGRAPHIC_DATA]" at bounding box center [257, 347] width 313 height 38
click at [882, 274] on span "Conversions" at bounding box center [913, 270] width 63 height 13
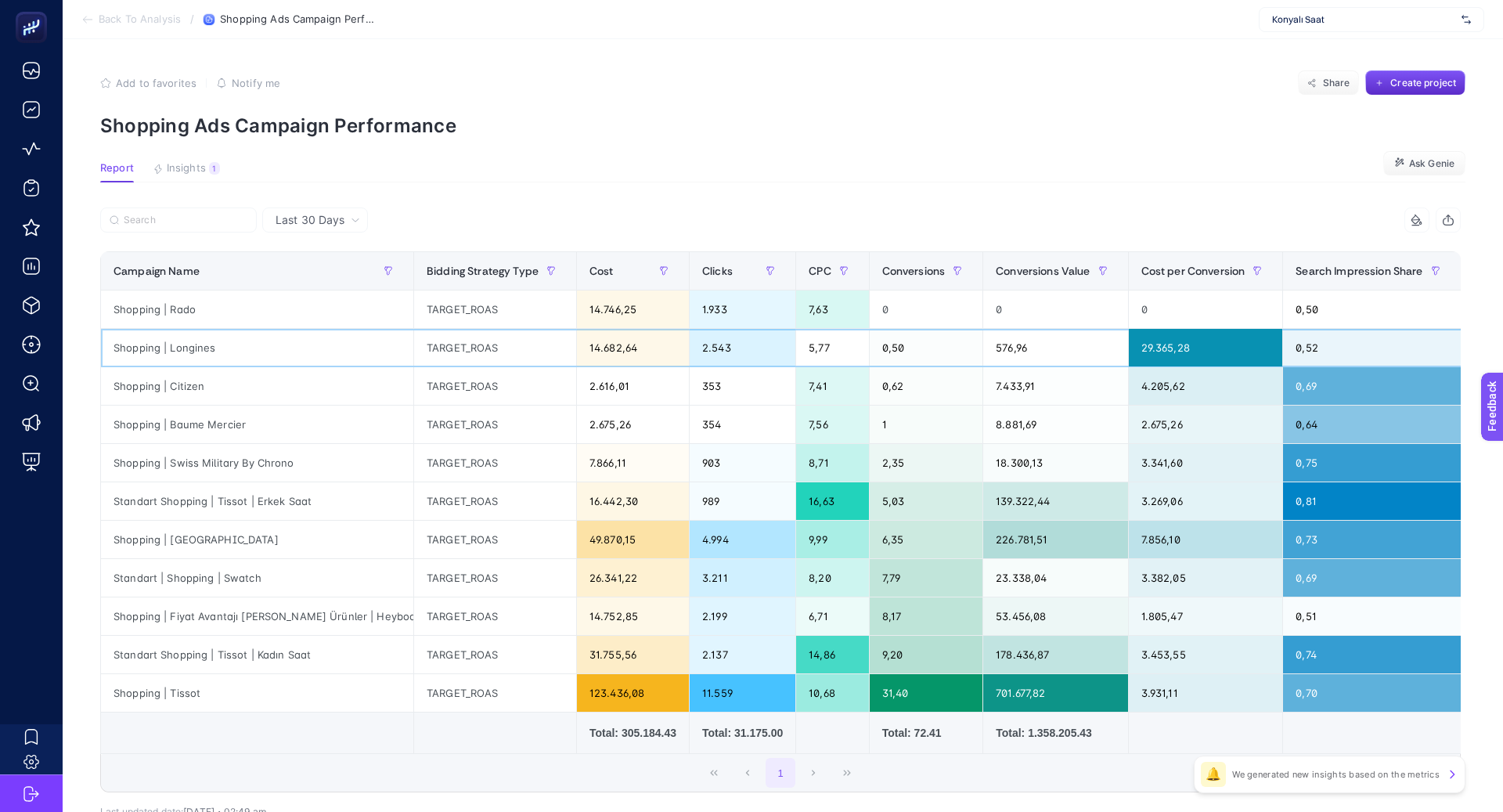
click at [291, 334] on div "Shopping | Longines" at bounding box center [257, 347] width 313 height 38
click at [313, 417] on div "Shopping | Baume Mercier" at bounding box center [257, 423] width 313 height 38
click at [240, 457] on div "Shopping | Swiss Military By Chrono" at bounding box center [257, 462] width 313 height 38
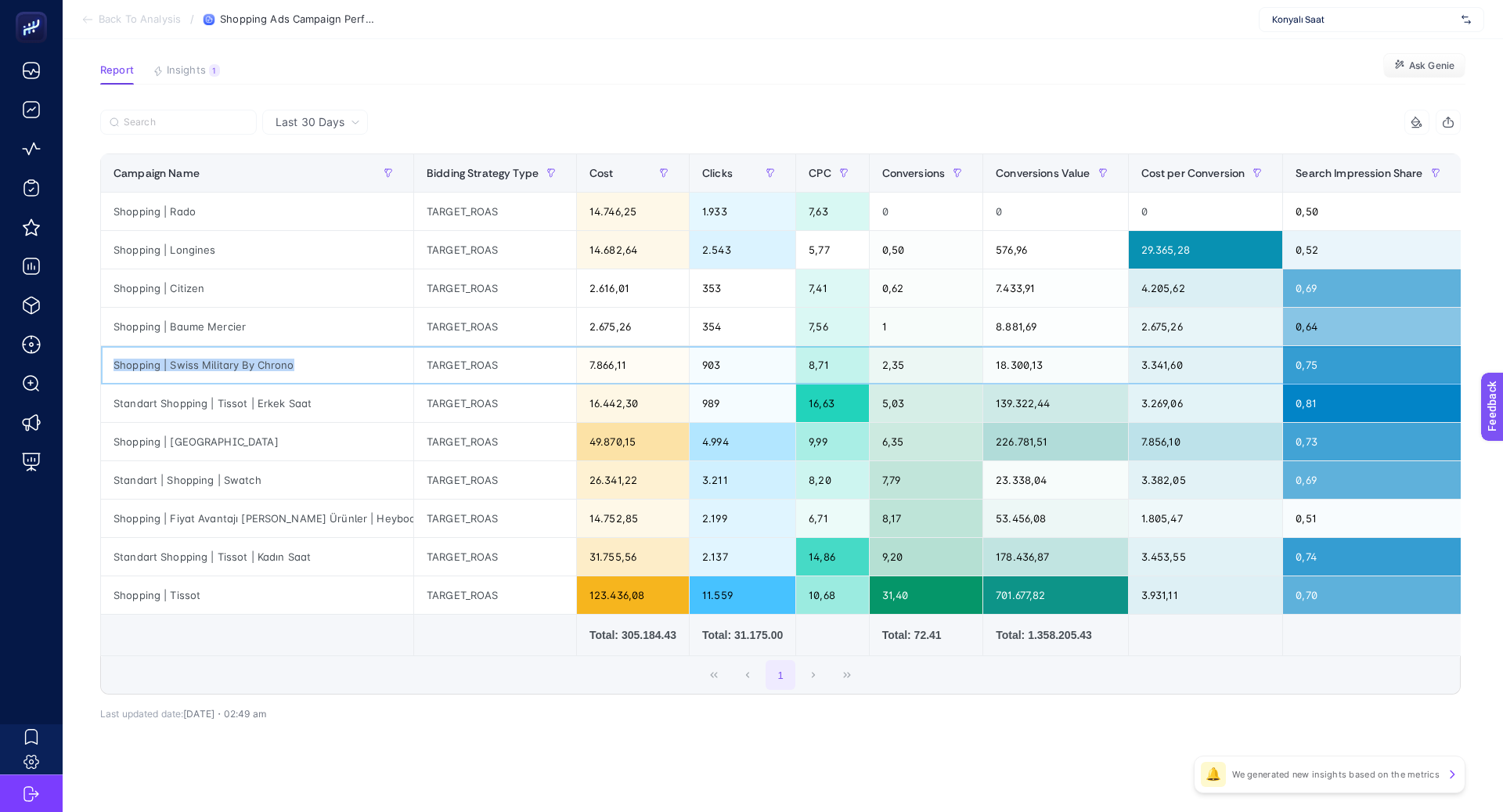
scroll to position [83, 0]
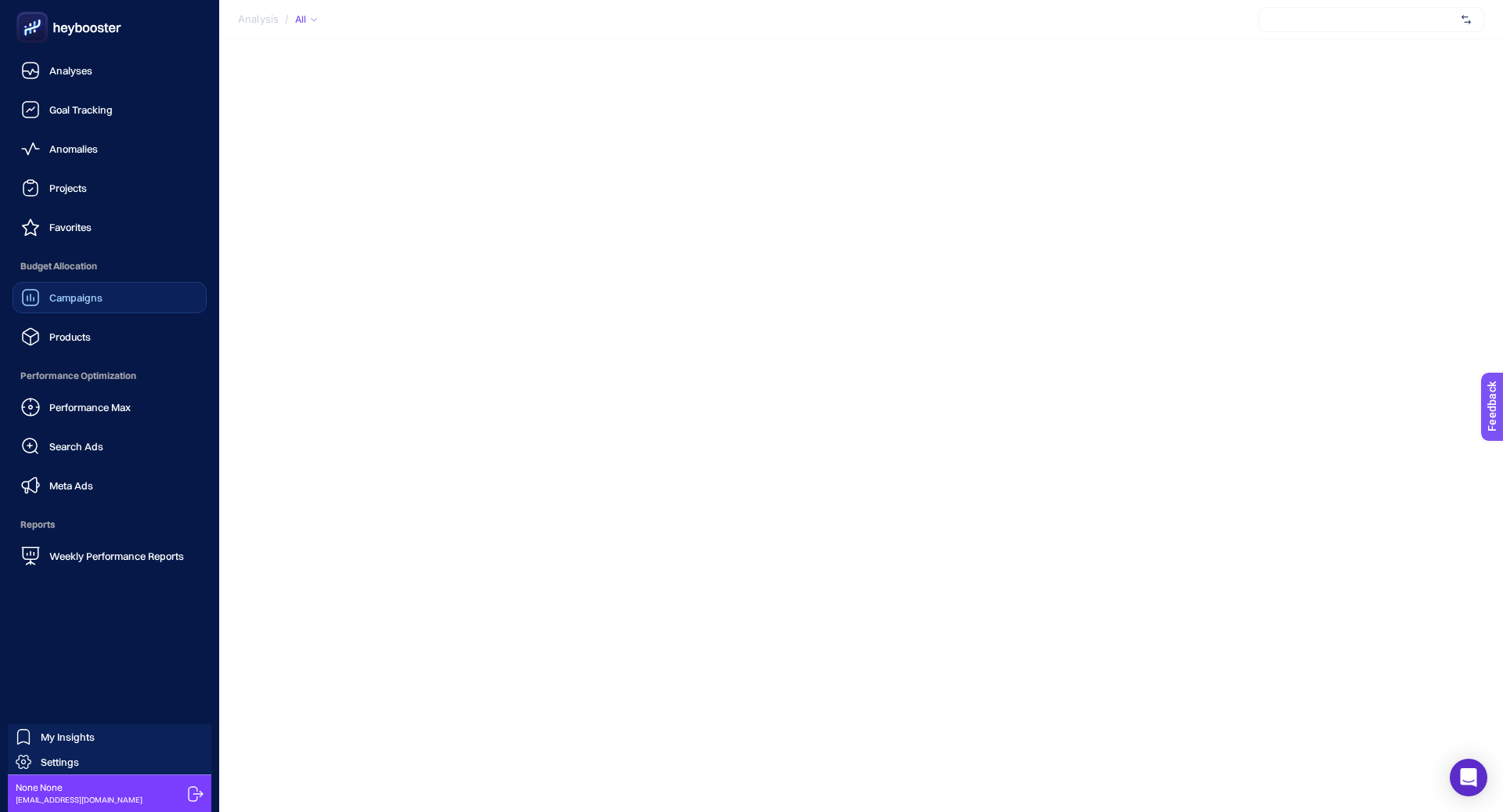
click at [108, 284] on link "Campaigns" at bounding box center [110, 297] width 194 height 31
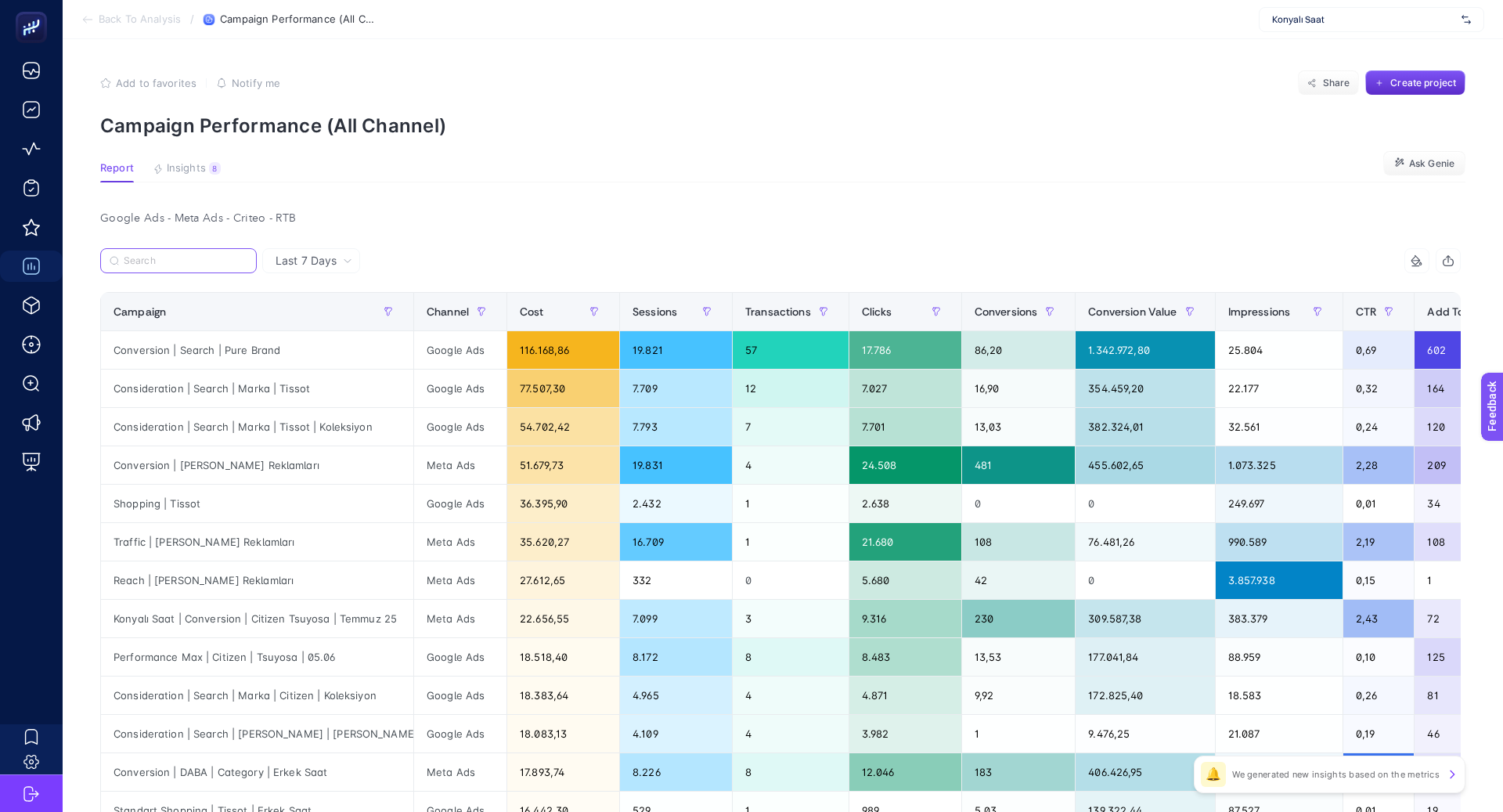
click at [241, 258] on input "Search" at bounding box center [185, 261] width 123 height 12
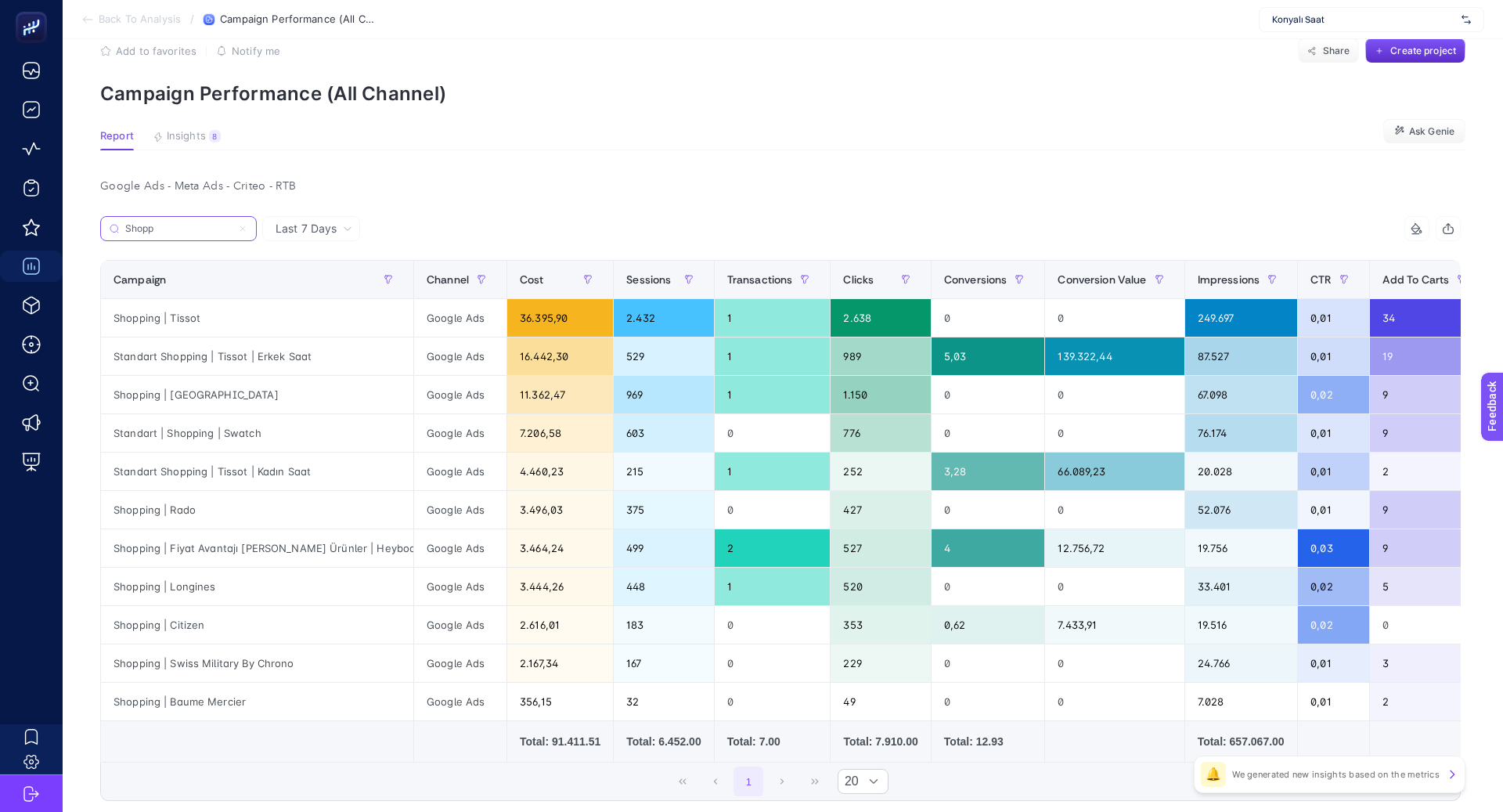
type input "Shopp"
click at [243, 429] on div "Standart | Shopping | Swatch" at bounding box center [257, 432] width 313 height 38
click at [338, 227] on div "Last 7 Days" at bounding box center [314, 228] width 89 height 11
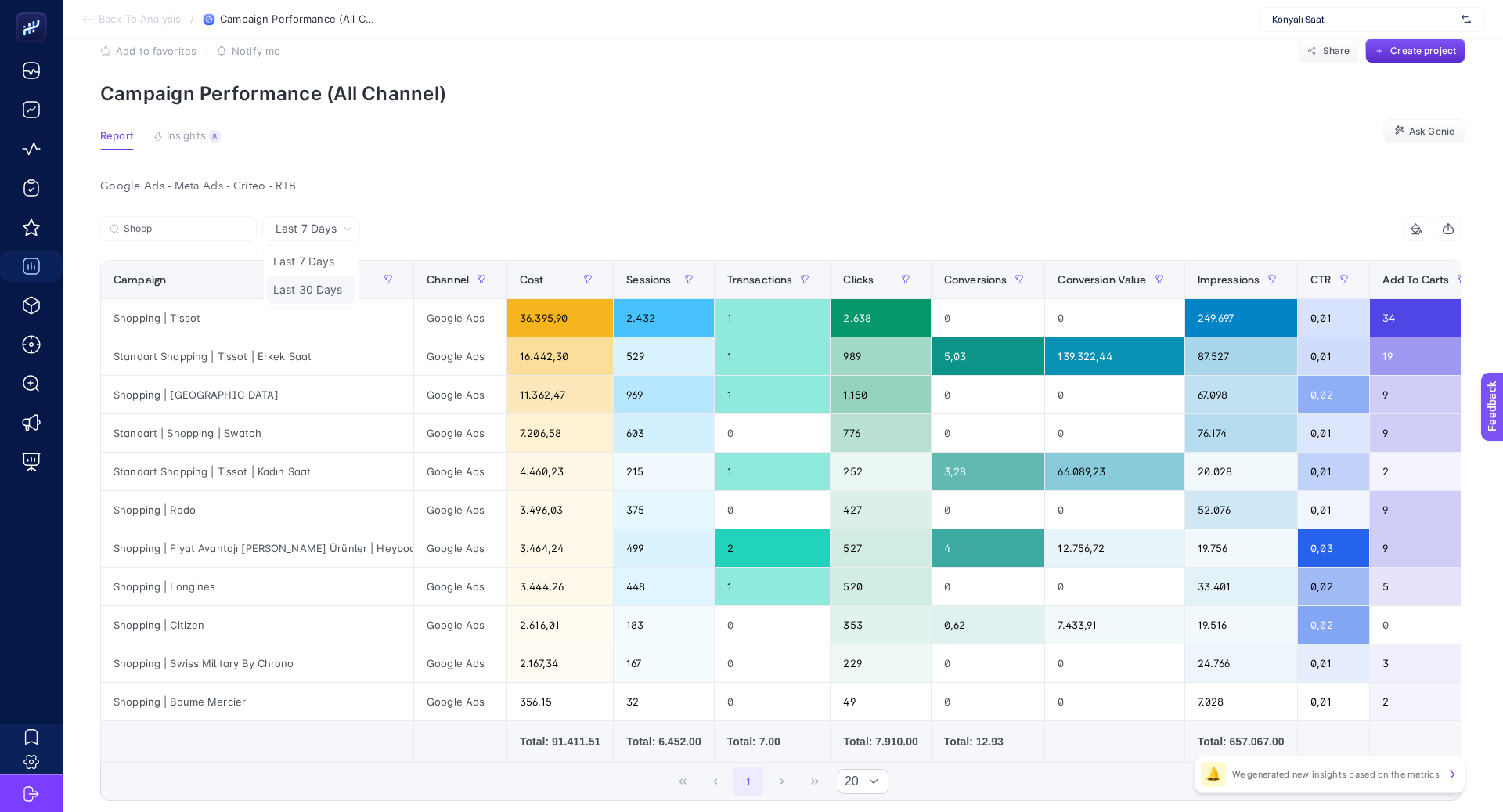
click at [333, 292] on li "Last 30 Days" at bounding box center [311, 289] width 88 height 28
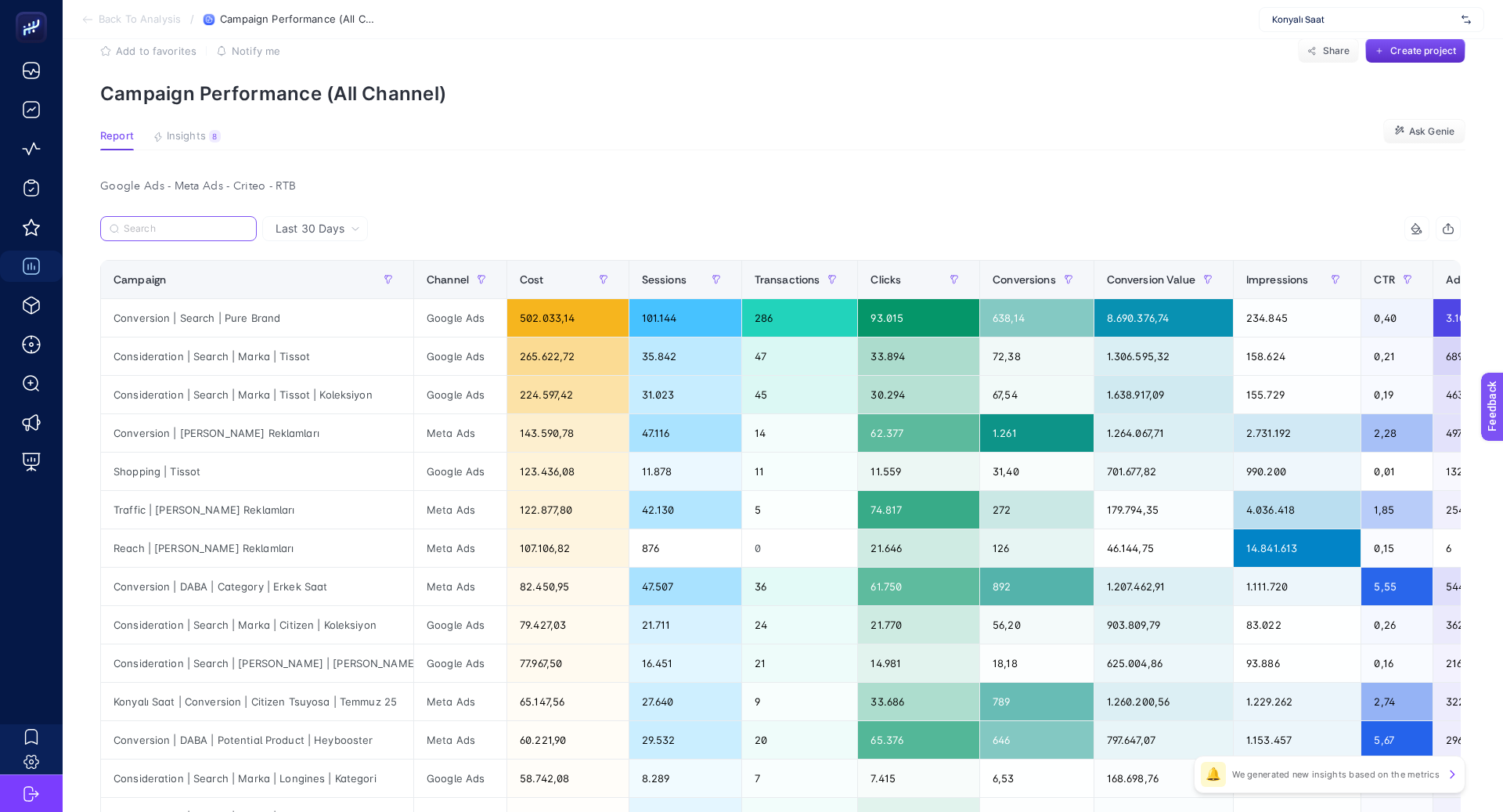
click at [214, 232] on input "Search" at bounding box center [185, 229] width 123 height 12
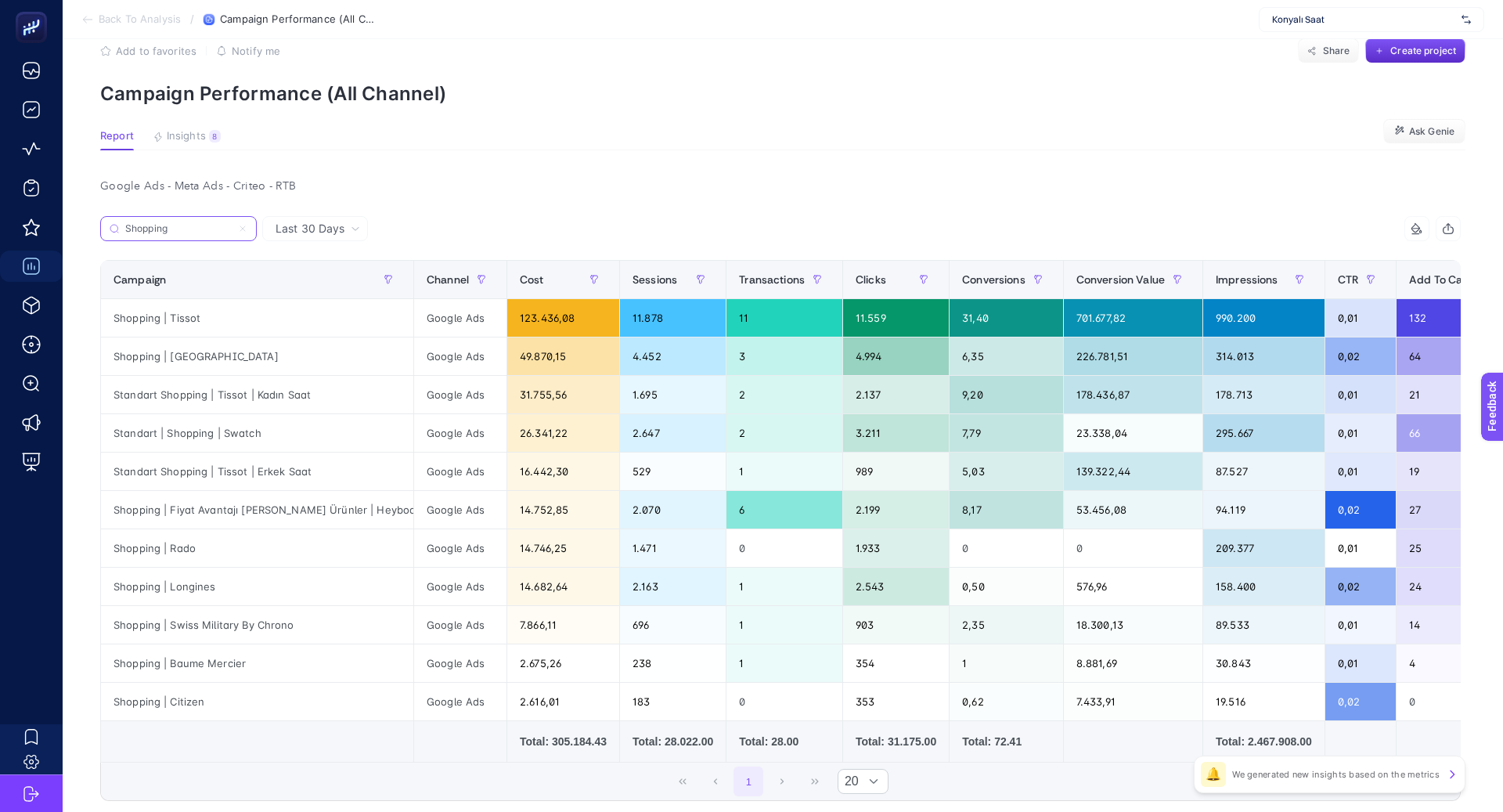
type input "Shopping"
click at [163, 689] on div "Shopping | Citizen" at bounding box center [257, 701] width 313 height 38
click at [163, 691] on div "Shopping | Citizen" at bounding box center [257, 701] width 313 height 38
